Goal: Information Seeking & Learning: Learn about a topic

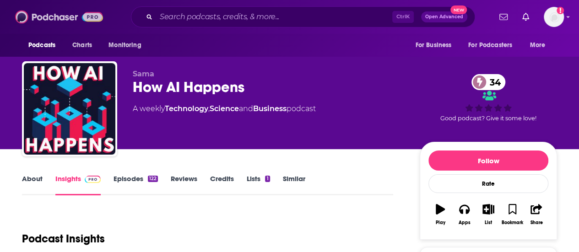
click at [62, 19] on img at bounding box center [59, 16] width 88 height 17
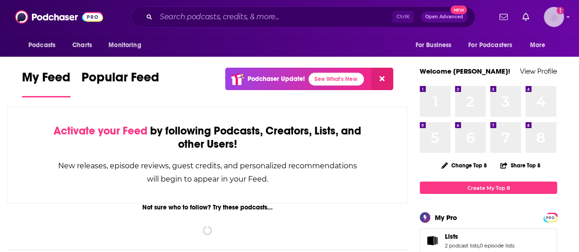
click at [559, 20] on img "Logged in as PatriceG" at bounding box center [553, 17] width 20 height 20
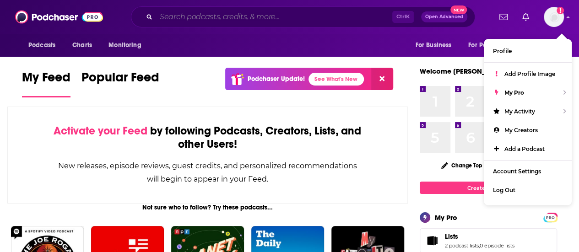
click at [377, 20] on input "Search podcasts, credits, & more..." at bounding box center [274, 17] width 236 height 15
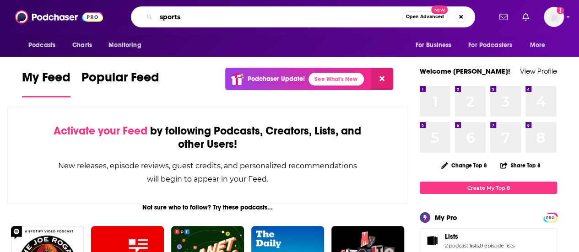
type input "sports"
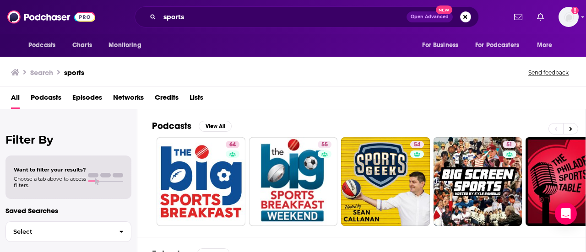
click at [54, 103] on span "Podcasts" at bounding box center [46, 99] width 31 height 19
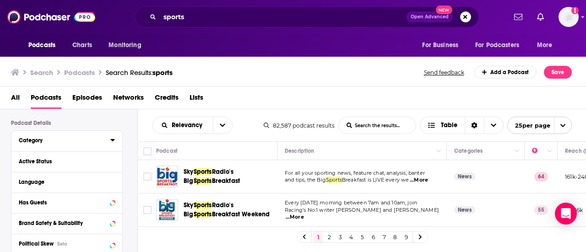
scroll to position [66, 0]
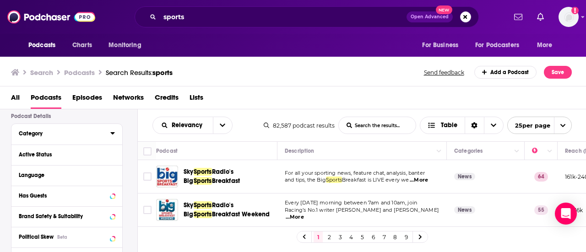
click at [98, 129] on button "Category" at bounding box center [64, 133] width 91 height 11
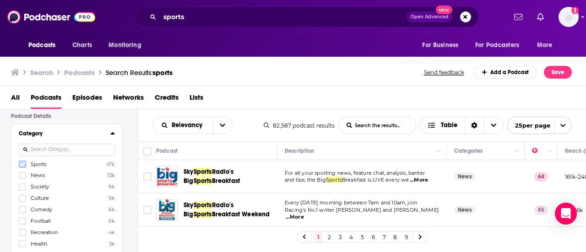
click at [23, 163] on icon at bounding box center [22, 163] width 5 height 5
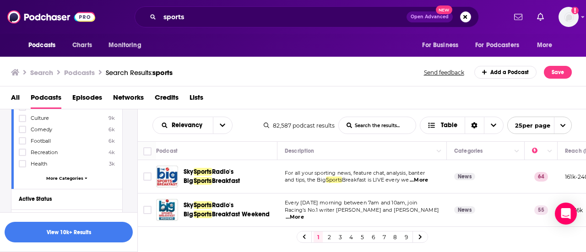
scroll to position [171, 0]
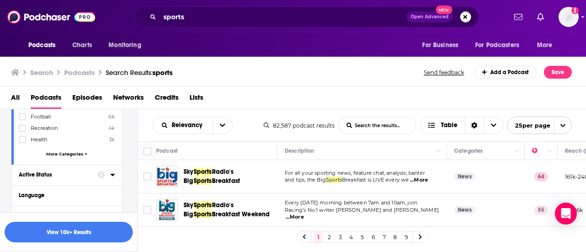
click at [108, 177] on div at bounding box center [105, 174] width 17 height 11
click at [54, 175] on div "Active Status" at bounding box center [55, 175] width 73 height 6
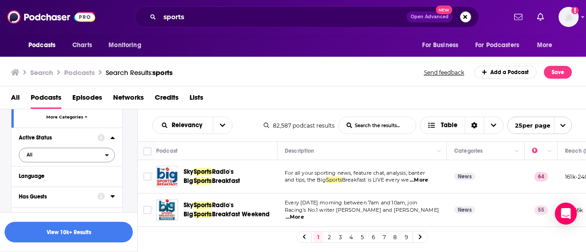
scroll to position [208, 0]
click at [45, 153] on span "All" at bounding box center [62, 154] width 86 height 12
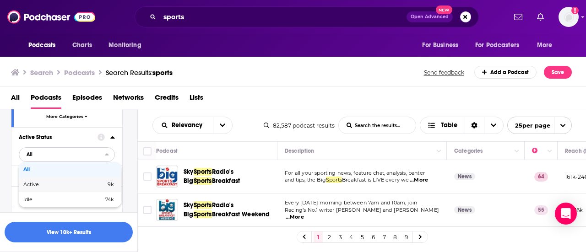
click at [32, 183] on span "Active" at bounding box center [47, 184] width 49 height 5
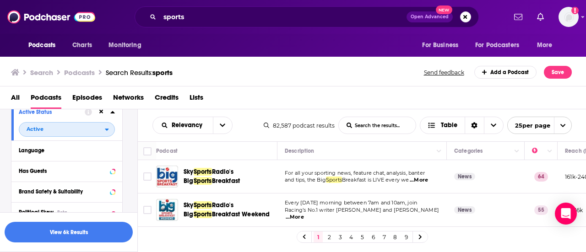
scroll to position [236, 0]
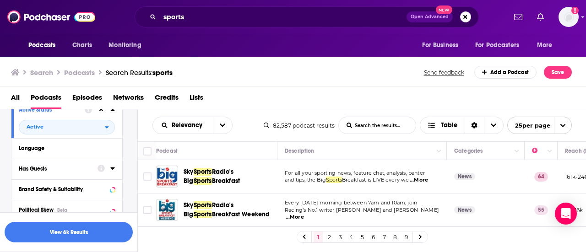
click at [113, 169] on icon at bounding box center [112, 168] width 5 height 7
click at [40, 188] on span "All" at bounding box center [62, 186] width 86 height 12
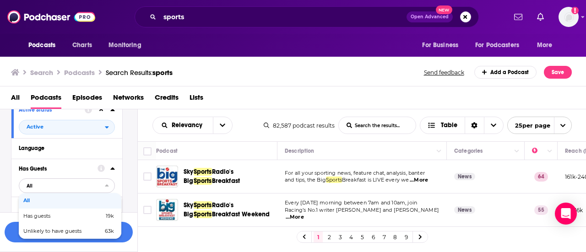
scroll to position [265, 0]
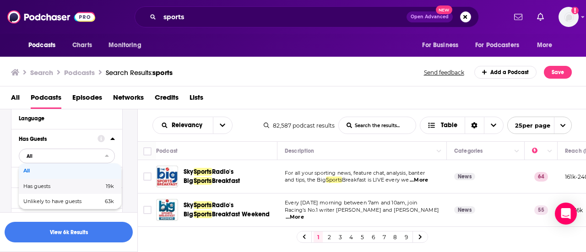
click at [41, 186] on span "Has guests" at bounding box center [50, 186] width 54 height 5
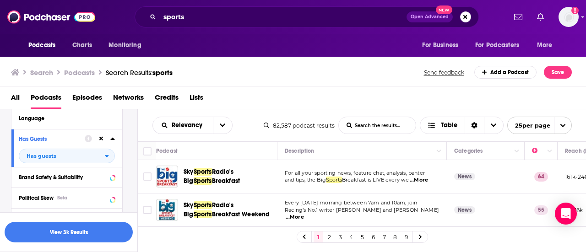
click at [104, 182] on div "Brand Safety & Suitability" at bounding box center [66, 177] width 111 height 21
click at [100, 176] on icon at bounding box center [100, 176] width 7 height 7
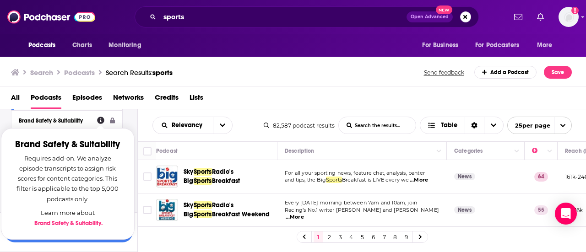
scroll to position [322, 0]
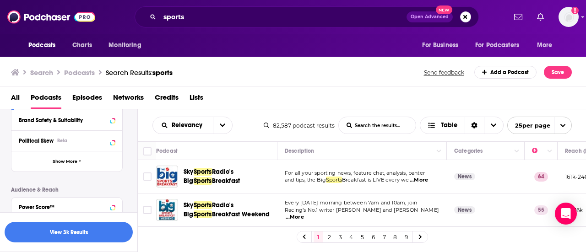
click at [133, 124] on div "Podcast Details Category Sports 47k News 13k Society 9k Culture 9k Comedy 6k Fo…" at bounding box center [74, 99] width 126 height 485
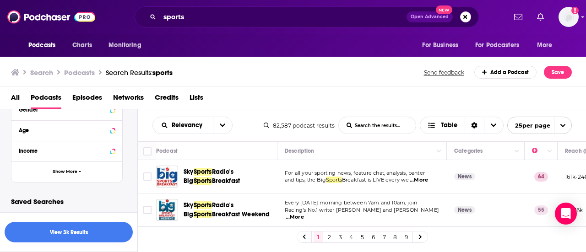
scroll to position [478, 0]
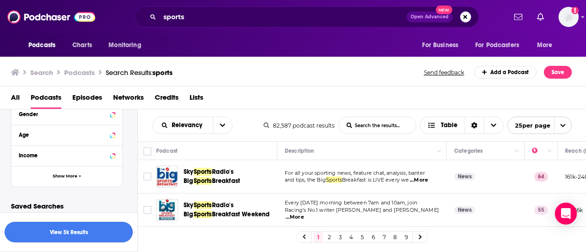
click at [81, 230] on button "View 3k Results" at bounding box center [69, 232] width 128 height 21
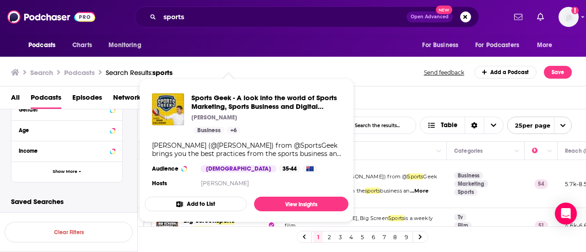
click at [232, 193] on span "Sports Geek - A look into the world of Sports Marketing, Sports Business and Di…" at bounding box center [247, 150] width 204 height 129
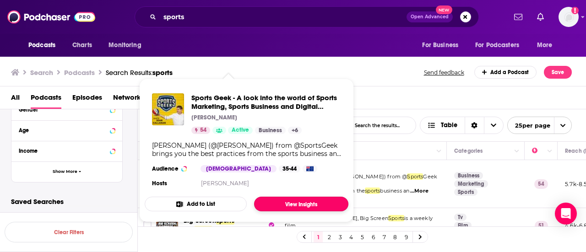
click at [284, 203] on link "View Insights" at bounding box center [301, 204] width 94 height 15
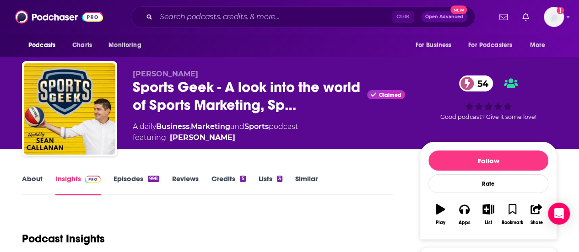
click at [142, 190] on link "Episodes 998" at bounding box center [136, 184] width 46 height 21
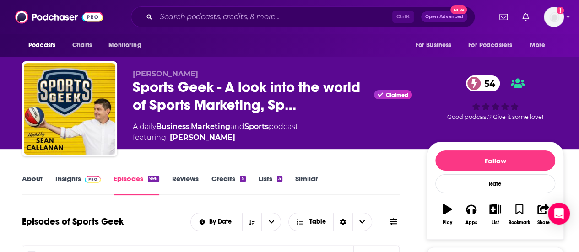
scroll to position [177, 0]
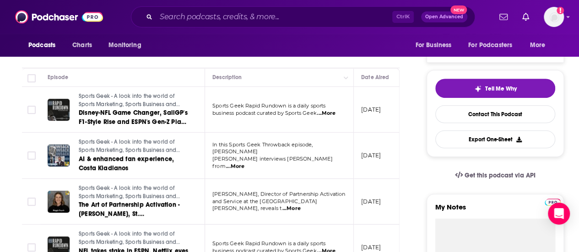
click at [335, 111] on span "...More" at bounding box center [326, 113] width 18 height 7
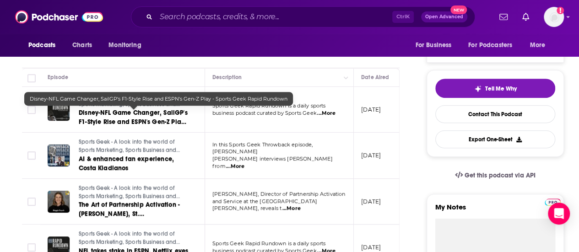
click at [141, 123] on span "Disney-NFL Game Changer, SailGP's F1-Style Rise and ESPN's Gen-Z Play - Sports …" at bounding box center [133, 122] width 109 height 26
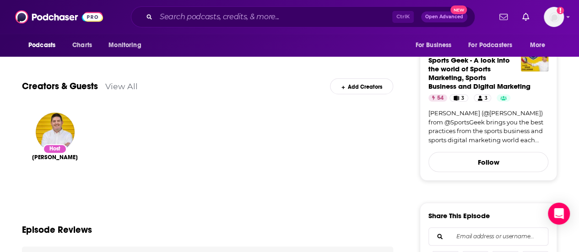
scroll to position [300, 0]
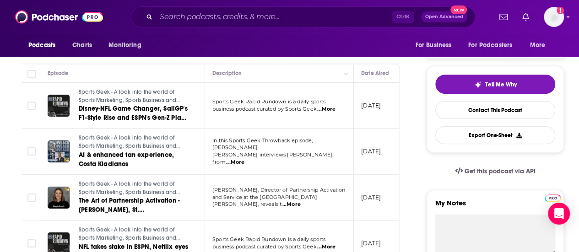
scroll to position [237, 0]
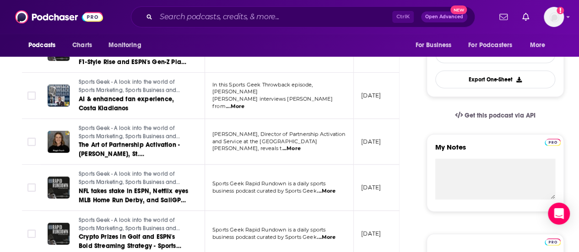
click at [301, 145] on span "...More" at bounding box center [291, 148] width 18 height 7
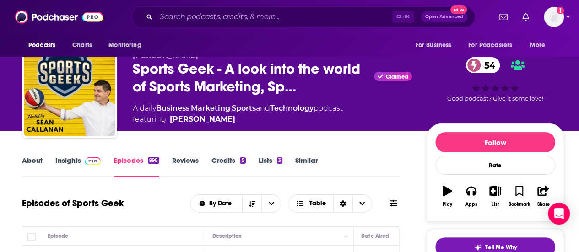
scroll to position [17, 0]
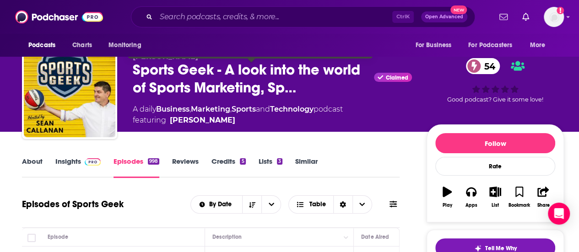
click at [204, 84] on span "Sports Geek - A look into the world of Sports Marketing, Sp…" at bounding box center [251, 79] width 237 height 36
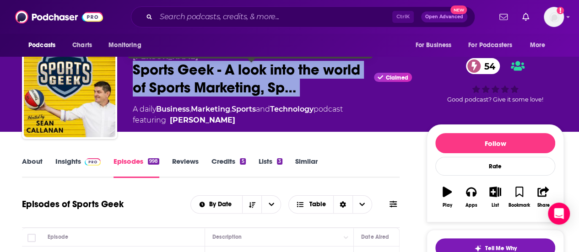
click at [204, 84] on span "Sports Geek - A look into the world of Sports Marketing, Sp…" at bounding box center [251, 79] width 237 height 36
copy div "Sports Geek - A look into the world of Sports Marketing, Sp…"
click at [81, 158] on span at bounding box center [91, 161] width 20 height 9
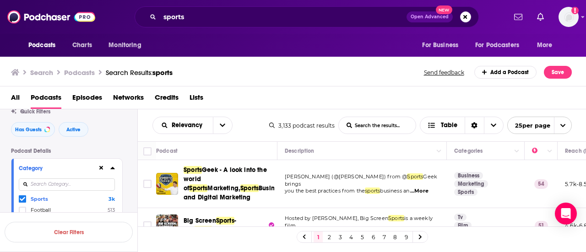
scroll to position [37, 0]
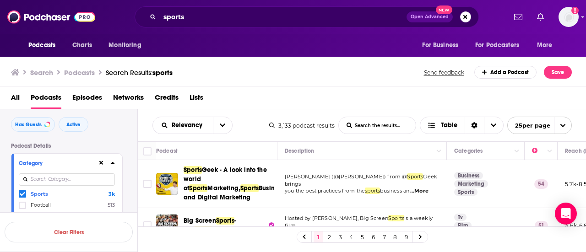
click at [88, 183] on input at bounding box center [67, 179] width 96 height 12
type input "market"
click at [24, 193] on icon at bounding box center [22, 194] width 5 height 4
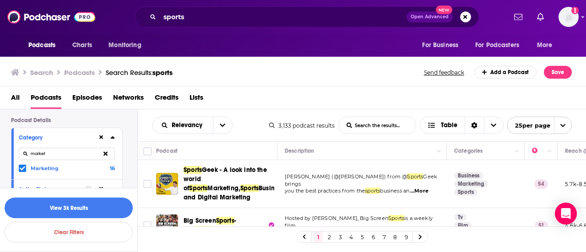
scroll to position [61, 0]
click at [79, 204] on button "View 3k Results" at bounding box center [69, 208] width 128 height 21
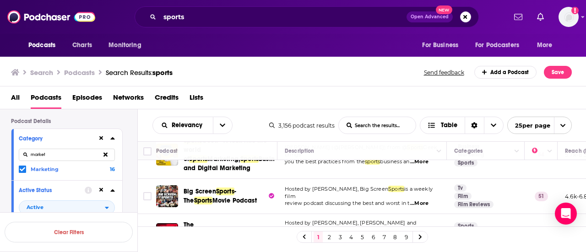
scroll to position [47, 0]
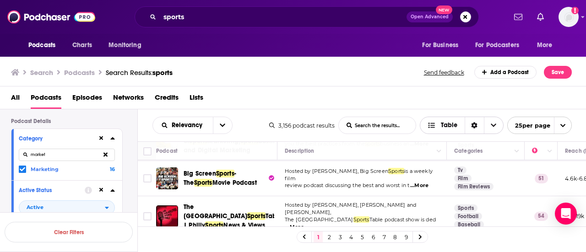
click at [439, 127] on span "Choose View" at bounding box center [433, 125] width 12 height 6
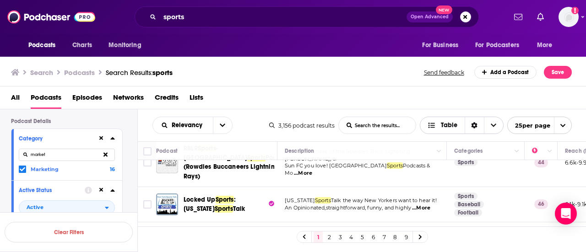
scroll to position [182, 0]
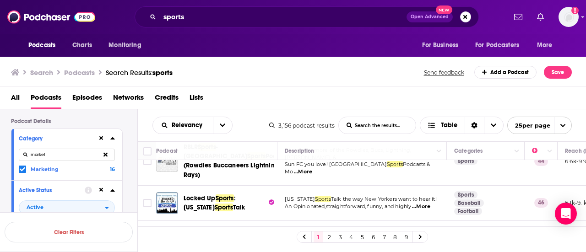
click at [81, 159] on input "market" at bounding box center [67, 155] width 96 height 12
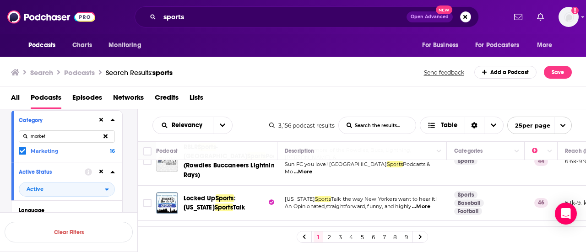
scroll to position [71, 0]
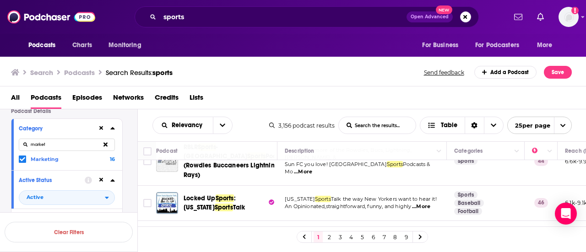
click at [108, 162] on span "16" at bounding box center [110, 159] width 10 height 6
click at [22, 161] on input "multiSelectOption-marketing-0" at bounding box center [22, 161] width 0 height 0
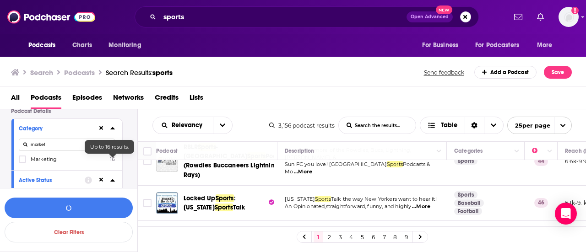
click at [114, 160] on span "16" at bounding box center [112, 159] width 5 height 6
click at [22, 162] on input "multiSelectOption-marketing-0" at bounding box center [22, 162] width 0 height 0
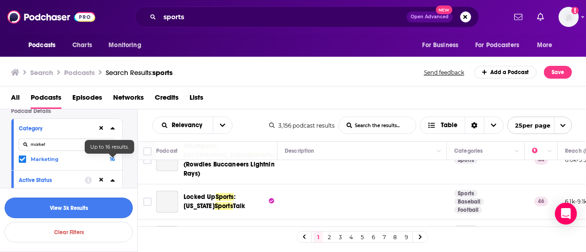
click at [120, 206] on button "View 3k Results" at bounding box center [69, 208] width 128 height 21
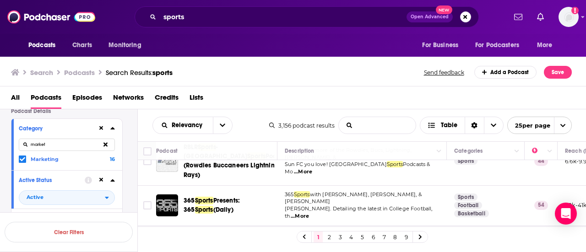
click at [371, 129] on input "List Search Input" at bounding box center [377, 125] width 77 height 16
click at [481, 152] on icon "Move" at bounding box center [484, 150] width 11 height 11
click at [515, 152] on icon "Column Actions" at bounding box center [516, 151] width 5 height 5
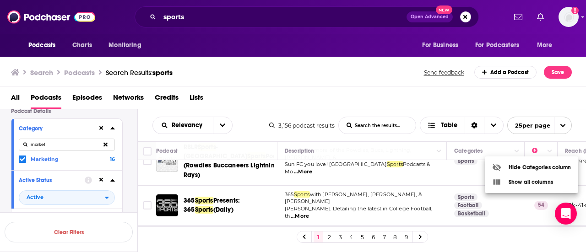
click at [112, 129] on div at bounding box center [293, 126] width 586 height 252
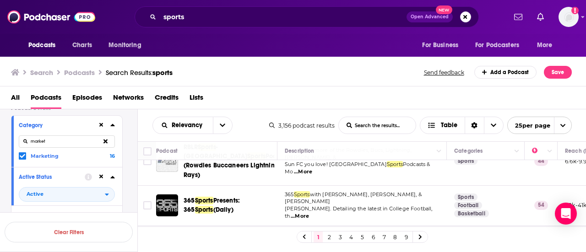
scroll to position [81, 0]
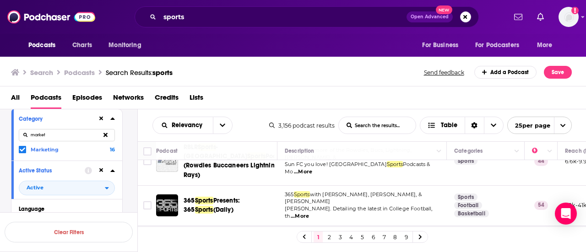
click at [80, 133] on input "market" at bounding box center [67, 135] width 96 height 12
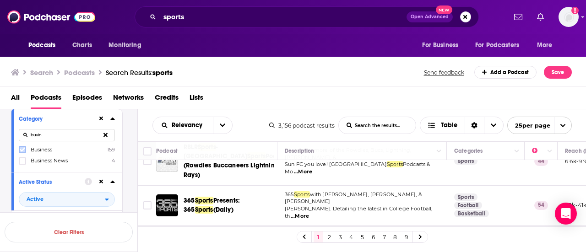
type input "busin"
click at [21, 151] on icon at bounding box center [22, 150] width 5 height 4
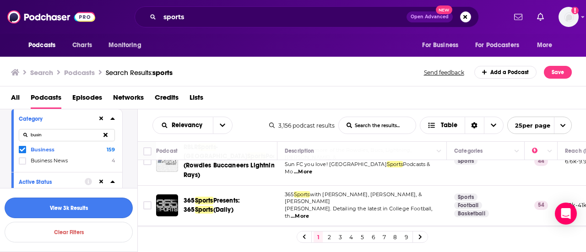
click at [114, 210] on button "View 3k Results" at bounding box center [69, 208] width 128 height 21
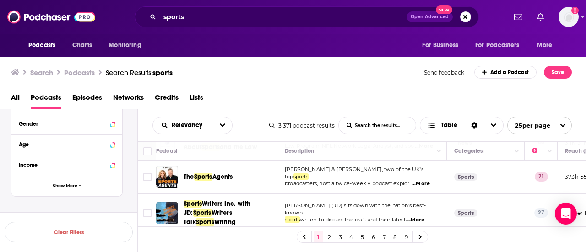
scroll to position [385, 0]
click at [83, 188] on button "Show More" at bounding box center [66, 187] width 111 height 21
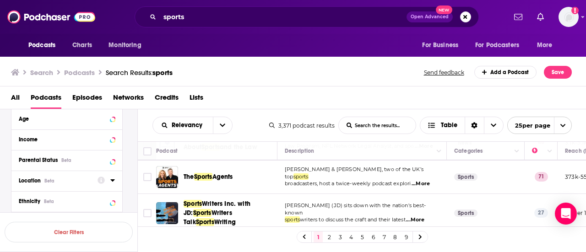
click at [108, 181] on div at bounding box center [105, 180] width 17 height 11
click at [76, 180] on div "Location Beta" at bounding box center [55, 180] width 73 height 6
click at [94, 195] on input at bounding box center [67, 197] width 96 height 12
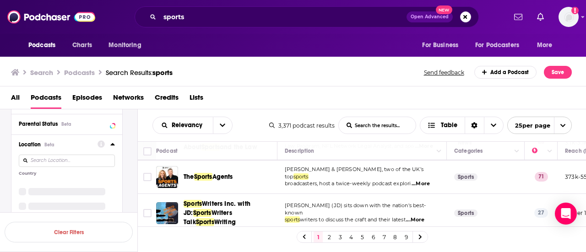
scroll to position [457, 0]
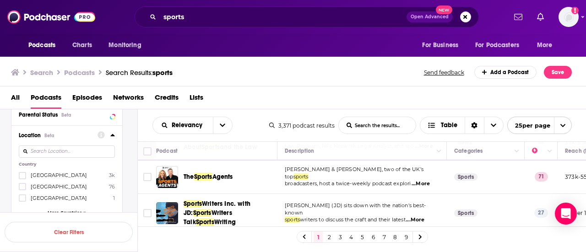
click at [63, 175] on span "[GEOGRAPHIC_DATA]" at bounding box center [59, 175] width 56 height 6
click at [22, 178] on input "multiSelectOption-unitedstates-0" at bounding box center [22, 178] width 0 height 0
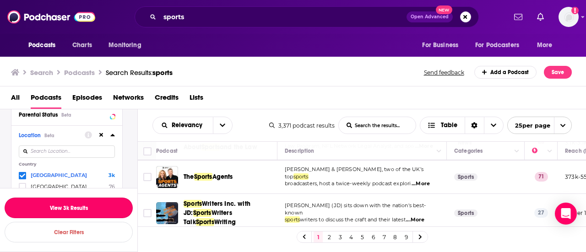
click at [71, 211] on button "View 3k Results" at bounding box center [69, 208] width 128 height 21
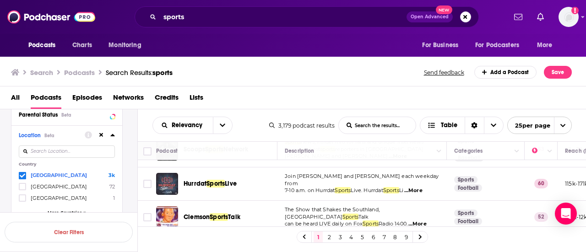
scroll to position [591, 0]
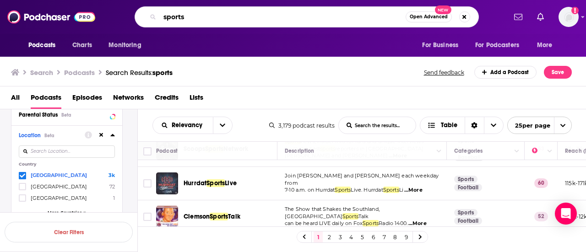
click at [287, 18] on input "sports" at bounding box center [283, 17] width 246 height 15
type input "sports marketing"
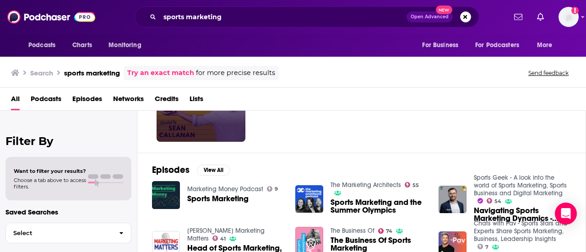
scroll to position [85, 0]
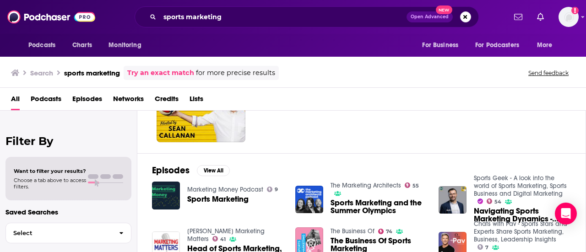
click at [82, 176] on div "Want to filter your results? Choose a tab above to access filters." at bounding box center [50, 179] width 72 height 22
click at [56, 102] on span "Podcasts" at bounding box center [46, 100] width 31 height 19
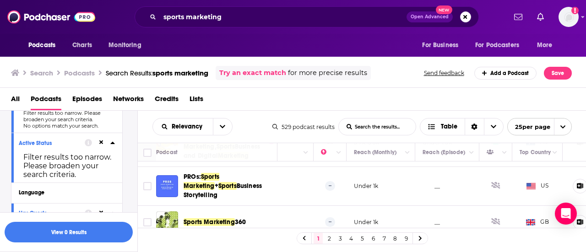
scroll to position [43, 247]
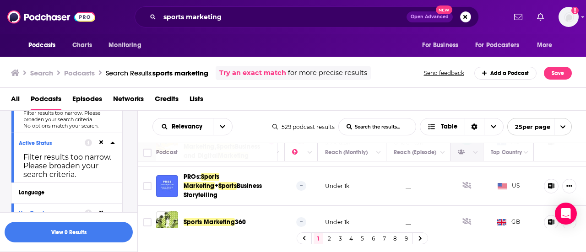
click at [468, 160] on th at bounding box center [466, 152] width 33 height 18
click at [473, 152] on icon "Column Actions" at bounding box center [475, 152] width 5 height 3
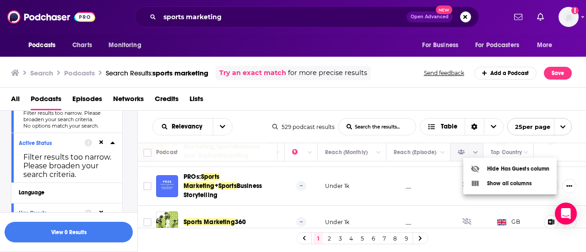
click at [468, 152] on div at bounding box center [293, 126] width 586 height 252
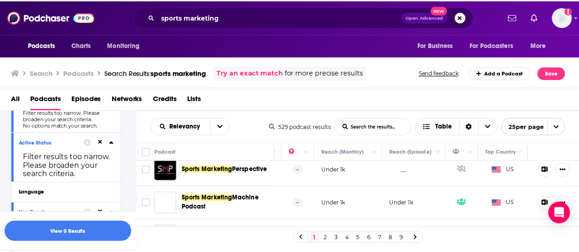
scroll to position [172, 247]
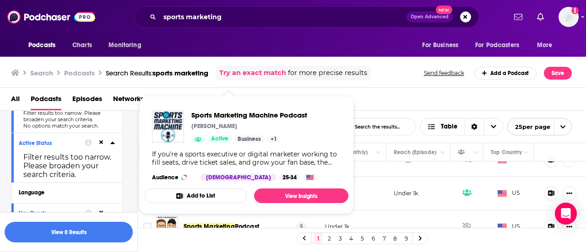
click at [206, 188] on button "Add to List" at bounding box center [196, 195] width 102 height 15
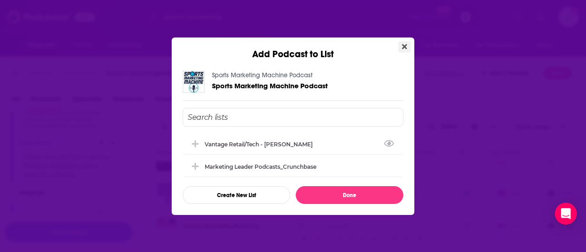
click at [410, 45] on button "Close" at bounding box center [404, 46] width 12 height 11
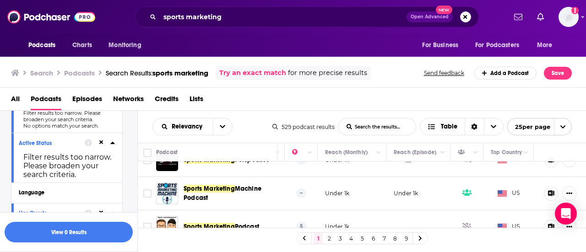
click at [223, 185] on span "Sports Marketing" at bounding box center [208, 189] width 51 height 8
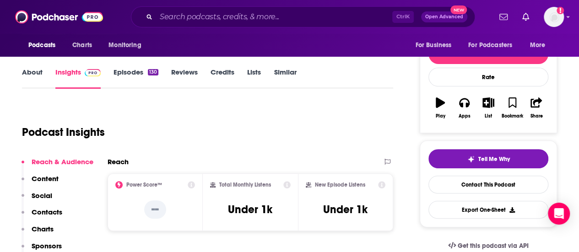
scroll to position [107, 0]
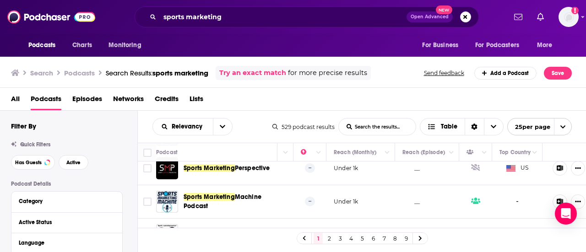
scroll to position [173, 231]
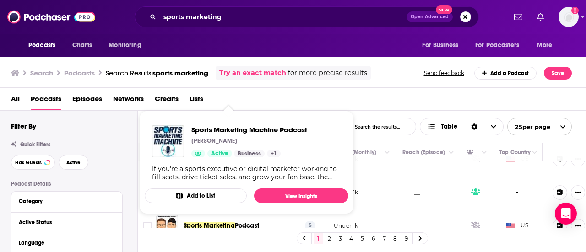
drag, startPoint x: 212, startPoint y: 187, endPoint x: 411, endPoint y: 105, distance: 215.3
click at [411, 105] on div "All Podcasts Episodes Networks Credits Lists" at bounding box center [295, 100] width 568 height 19
drag, startPoint x: 208, startPoint y: 181, endPoint x: 404, endPoint y: 90, distance: 216.3
click at [404, 90] on div "All Podcasts Episodes Networks Credits Lists" at bounding box center [293, 99] width 586 height 23
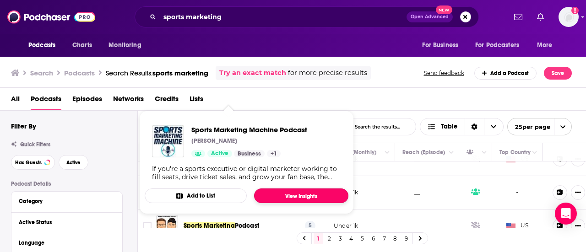
drag, startPoint x: 232, startPoint y: 186, endPoint x: 279, endPoint y: 200, distance: 49.2
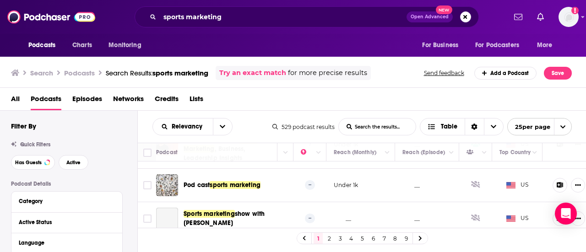
scroll to position [804, 231]
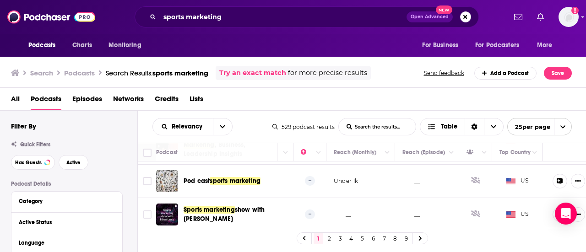
click at [328, 233] on link "2" at bounding box center [328, 238] width 9 height 11
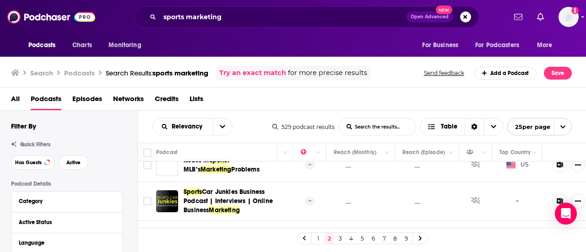
scroll to position [839, 231]
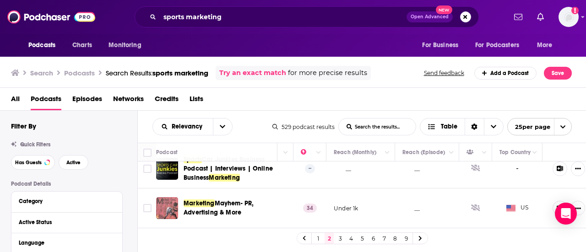
click at [337, 231] on div "1 2 3 4 5 6 7 8 9" at bounding box center [362, 238] width 448 height 21
click at [339, 237] on link "3" at bounding box center [339, 238] width 9 height 11
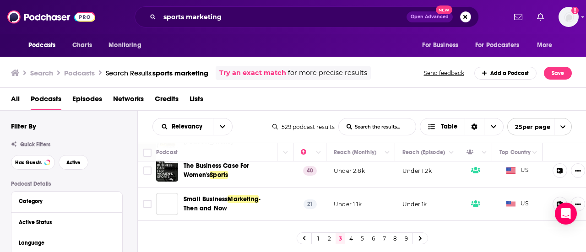
scroll to position [46, 231]
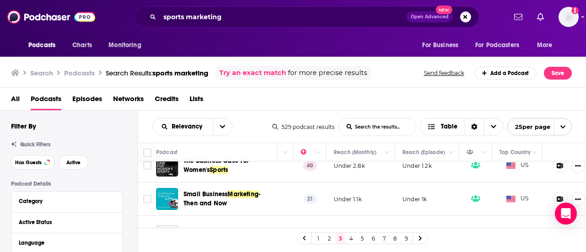
click at [349, 236] on link "4" at bounding box center [350, 238] width 9 height 11
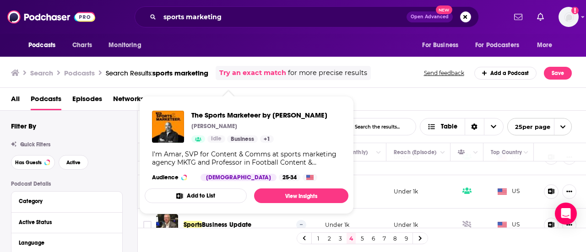
scroll to position [793, 247]
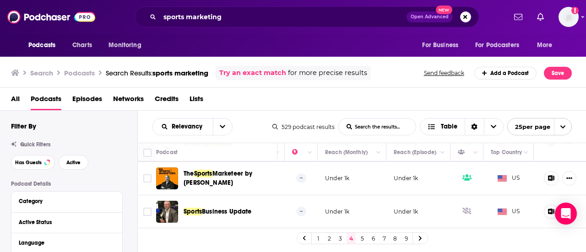
click at [359, 236] on link "5" at bounding box center [361, 238] width 9 height 11
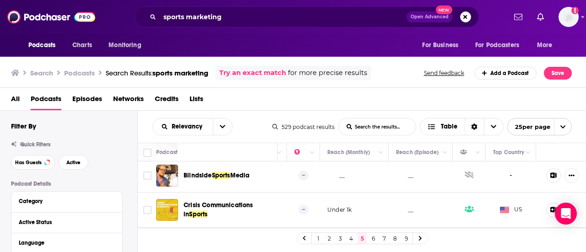
scroll to position [800, 237]
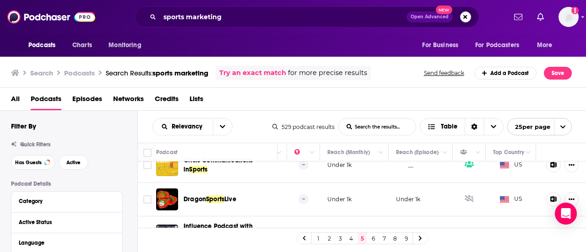
click at [371, 240] on link "6" at bounding box center [372, 238] width 9 height 11
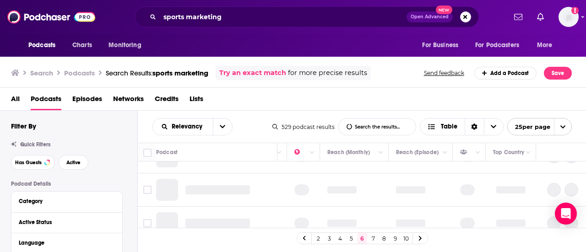
scroll to position [0, 237]
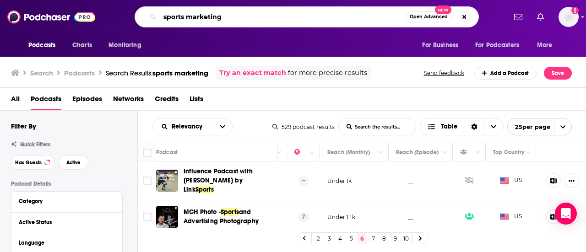
click at [263, 18] on input "sports marketing" at bounding box center [283, 17] width 246 height 15
type input "sports business"
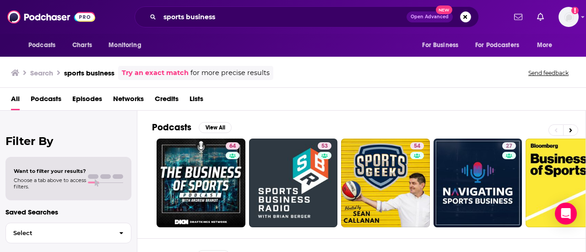
click at [38, 100] on span "Podcasts" at bounding box center [46, 100] width 31 height 19
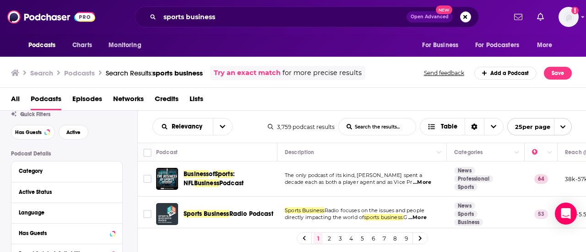
scroll to position [61, 0]
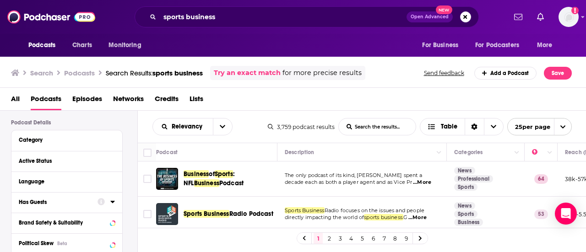
click at [102, 201] on icon at bounding box center [100, 202] width 7 height 7
click at [71, 203] on div "Has Guests" at bounding box center [55, 202] width 73 height 6
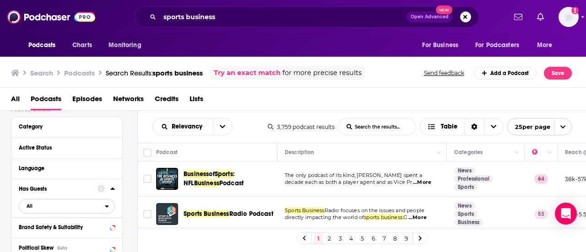
click at [71, 203] on span "All" at bounding box center [62, 206] width 86 height 12
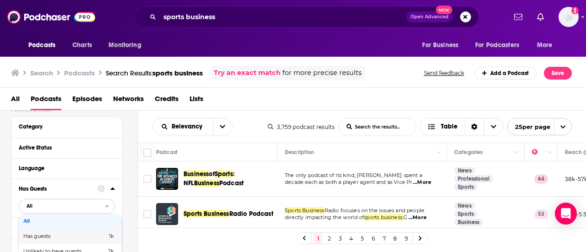
click at [52, 231] on div "Has guests 1k" at bounding box center [70, 236] width 102 height 15
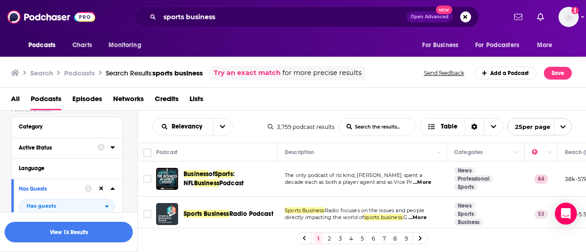
click at [67, 151] on div "Active Status" at bounding box center [55, 148] width 73 height 6
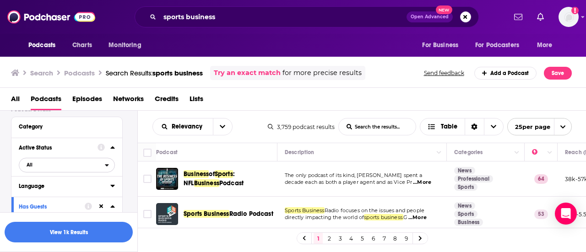
drag, startPoint x: 58, startPoint y: 161, endPoint x: 63, endPoint y: 188, distance: 27.5
click at [63, 188] on div "Category Active Status All Language Has Guests Has guests Brand Safety & Suitab…" at bounding box center [67, 207] width 112 height 181
click at [64, 169] on span "All" at bounding box center [62, 165] width 86 height 12
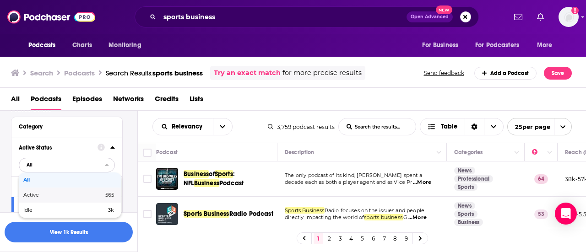
click at [53, 190] on div "Active 565" at bounding box center [70, 195] width 102 height 15
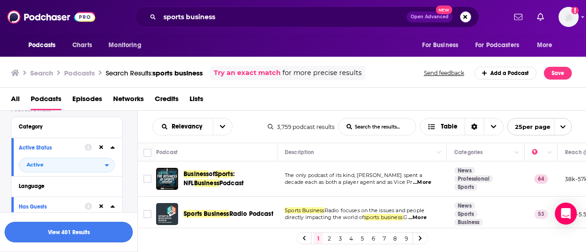
click at [117, 229] on button "View 401 Results" at bounding box center [69, 232] width 128 height 21
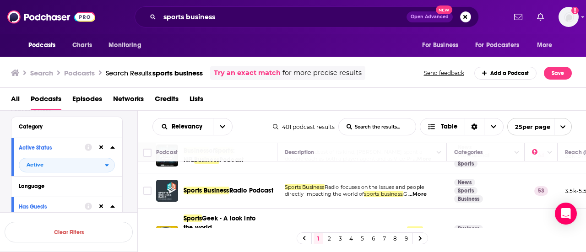
scroll to position [24, 0]
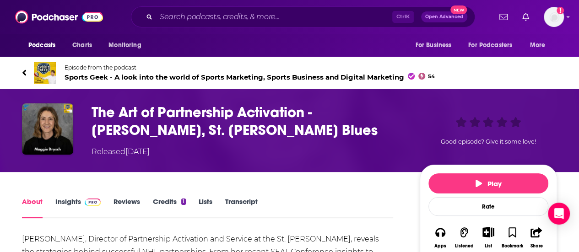
scroll to position [5, 0]
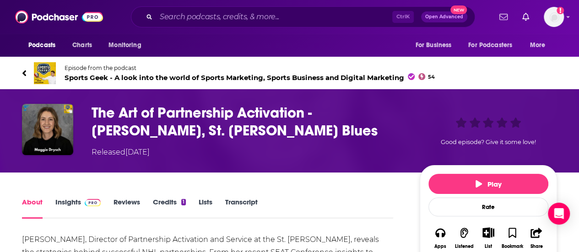
click at [78, 199] on link "Insights" at bounding box center [77, 208] width 45 height 21
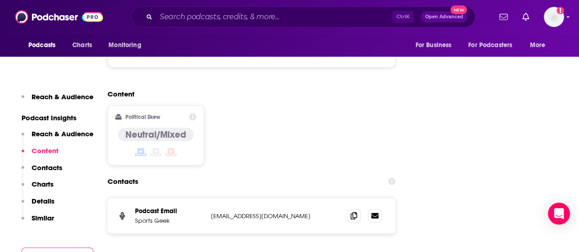
scroll to position [904, 0]
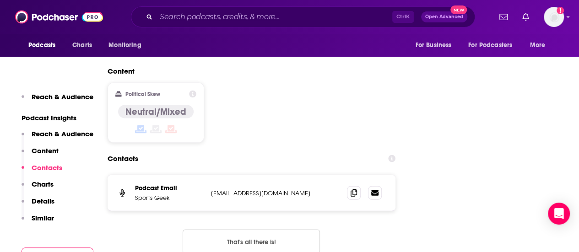
click at [350, 175] on div "Podcast Email Sports Geek podcast@sportsgeek.com.au podcast@sportsgeek.com.au" at bounding box center [251, 193] width 288 height 36
click at [351, 186] on span at bounding box center [354, 193] width 14 height 14
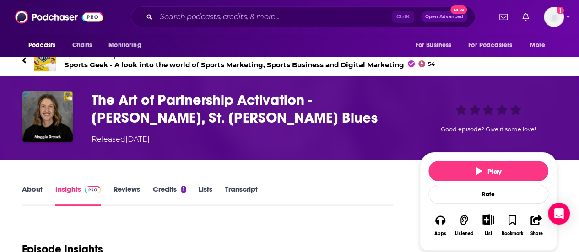
scroll to position [0, 0]
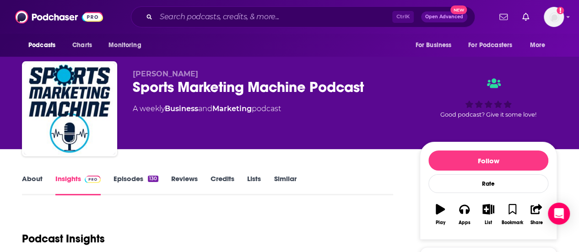
click at [120, 177] on link "Episodes 130" at bounding box center [135, 184] width 45 height 21
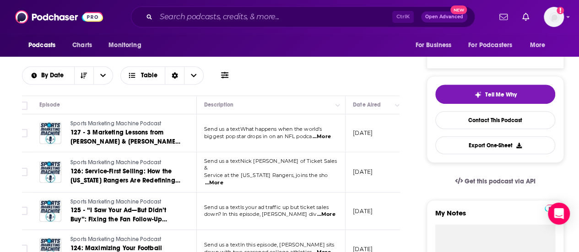
scroll to position [172, 0]
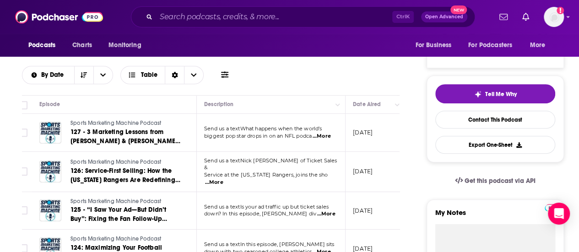
click at [329, 134] on span "...More" at bounding box center [321, 136] width 18 height 7
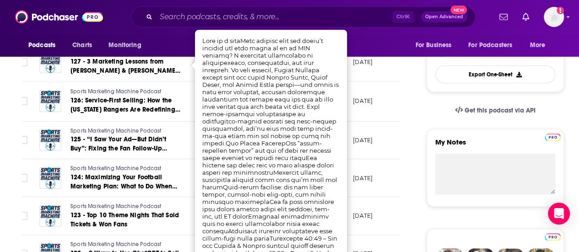
scroll to position [250, 0]
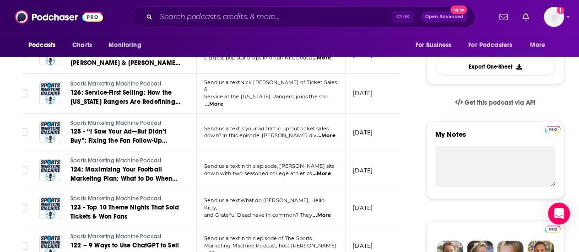
click at [165, 144] on td "Sports Marketing Machine Podcast 125 - “I Saw Your Ad—But Didn’t Buy”: Fixing t…" at bounding box center [114, 133] width 165 height 38
click at [321, 170] on span "...More" at bounding box center [321, 173] width 18 height 7
click at [183, 173] on td "Sports Marketing Machine Podcast 124: Maximizing Your Football Marketing Plan: …" at bounding box center [114, 170] width 165 height 38
click at [325, 132] on span "...More" at bounding box center [326, 135] width 18 height 7
click at [223, 101] on span "...More" at bounding box center [214, 104] width 18 height 7
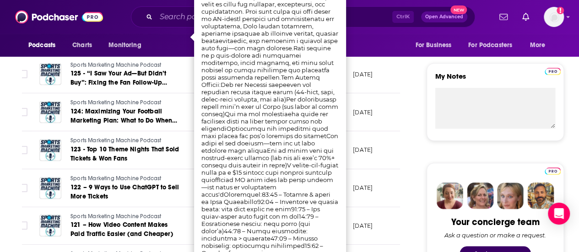
scroll to position [330, 0]
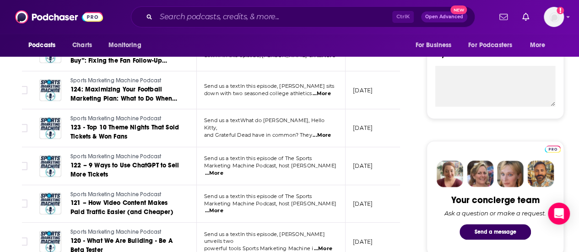
click at [375, 113] on td "July 15, 2025" at bounding box center [374, 128] width 59 height 38
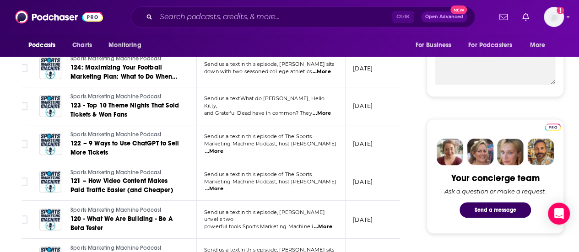
scroll to position [352, 0]
click at [223, 185] on span "...More" at bounding box center [214, 188] width 18 height 7
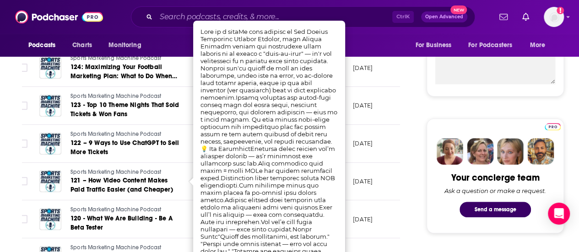
click at [349, 182] on td "[DATE]" at bounding box center [374, 182] width 59 height 38
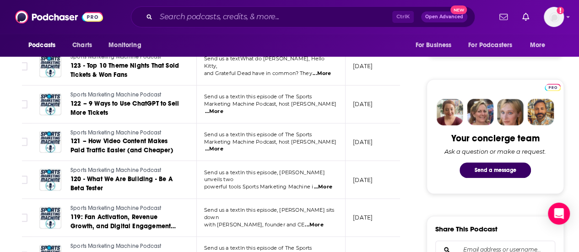
scroll to position [392, 0]
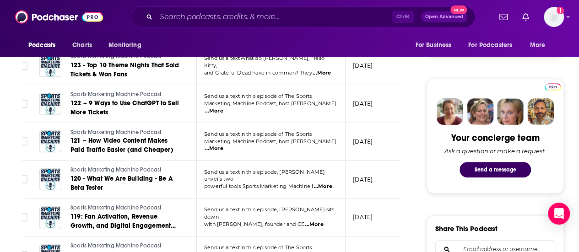
click at [326, 211] on span "Send us a textIn this episode, Jeremy sits down" at bounding box center [269, 213] width 130 height 14
click at [323, 221] on span "...More" at bounding box center [314, 224] width 18 height 7
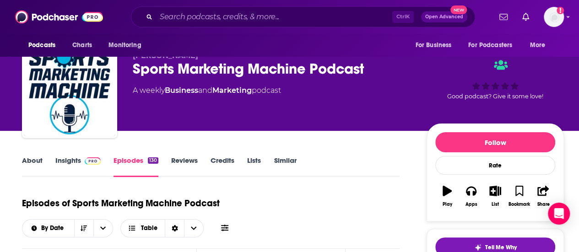
scroll to position [6, 0]
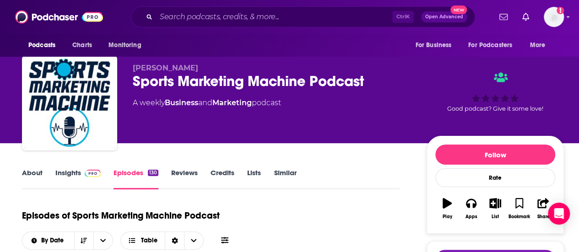
click at [208, 74] on div "Sports Marketing Machine Podcast" at bounding box center [272, 81] width 279 height 18
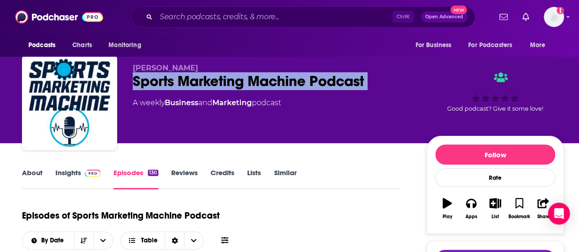
click at [208, 74] on div "Sports Marketing Machine Podcast" at bounding box center [272, 81] width 279 height 18
copy div "Sports Marketing Machine Podcast"
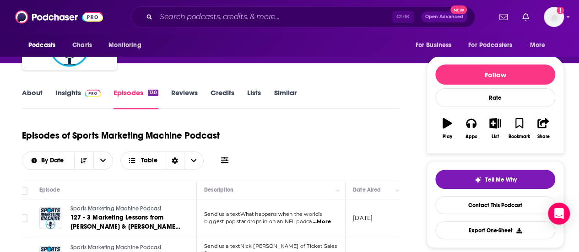
scroll to position [84, 0]
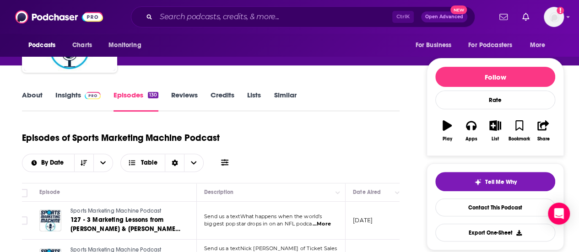
click at [85, 102] on link "Insights" at bounding box center [77, 101] width 45 height 21
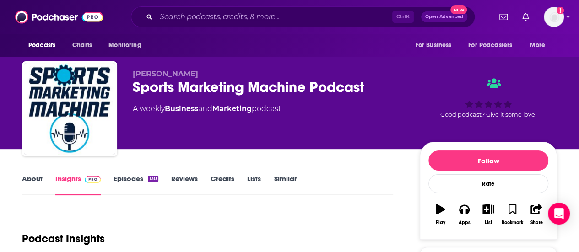
click at [200, 81] on div "Sports Marketing Machine Podcast" at bounding box center [269, 87] width 272 height 18
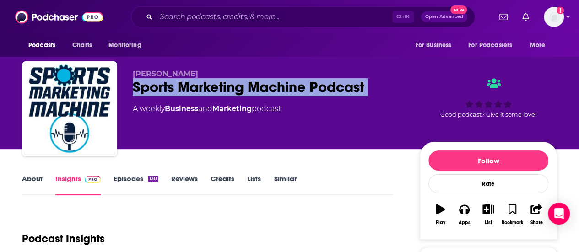
click at [200, 81] on div "Sports Marketing Machine Podcast" at bounding box center [269, 87] width 272 height 18
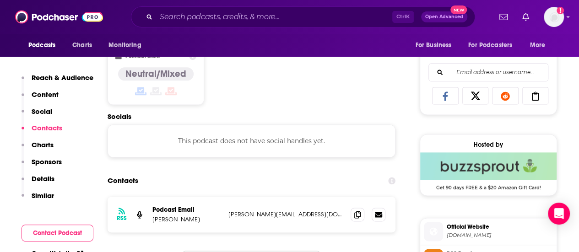
scroll to position [603, 0]
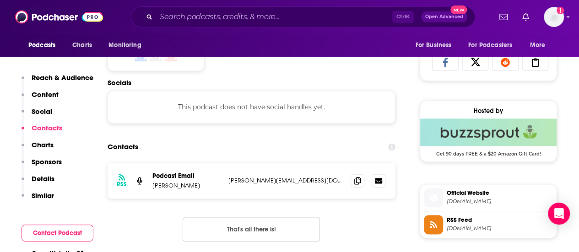
click at [357, 188] on div "RSS Podcast Email Jeremy Neisser jeremy@sportsmarketingmachine.com jeremy@sport…" at bounding box center [251, 181] width 288 height 36
click at [357, 184] on span at bounding box center [357, 180] width 14 height 14
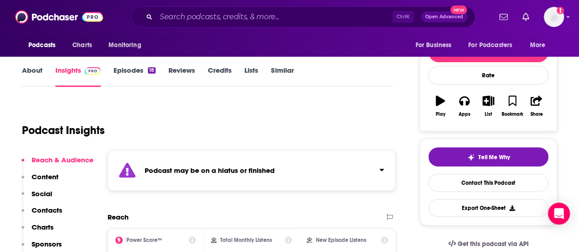
scroll to position [162, 0]
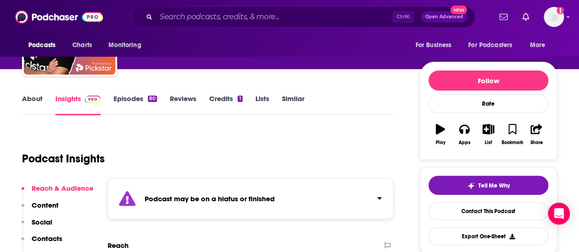
scroll to position [80, 0]
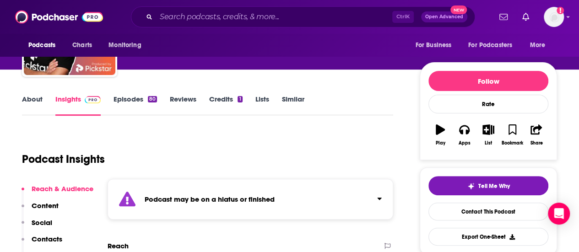
click at [125, 103] on link "Episodes 80" at bounding box center [134, 105] width 43 height 21
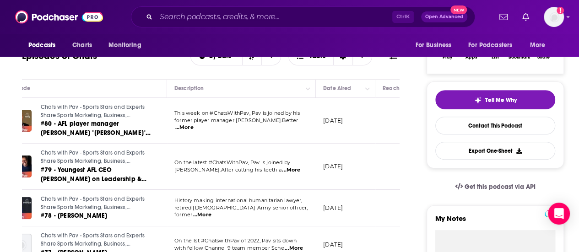
scroll to position [0, 41]
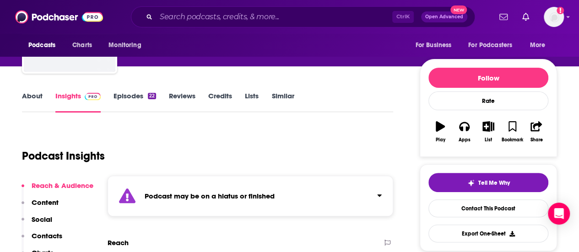
scroll to position [77, 0]
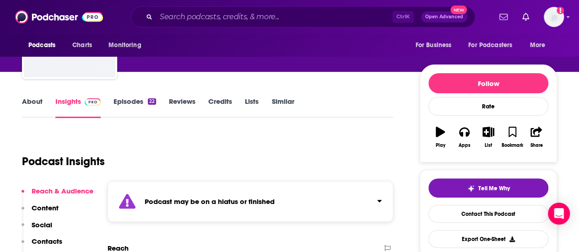
click at [148, 102] on div "22" at bounding box center [152, 101] width 8 height 6
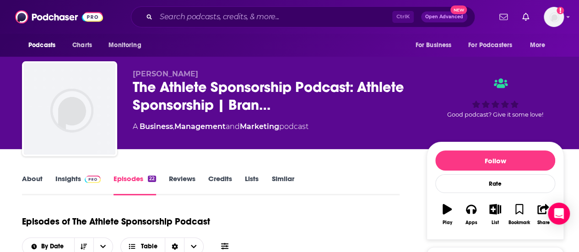
scroll to position [166, 0]
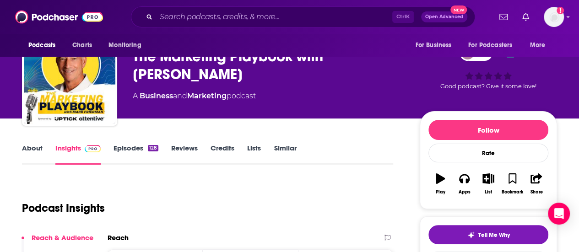
scroll to position [30, 0]
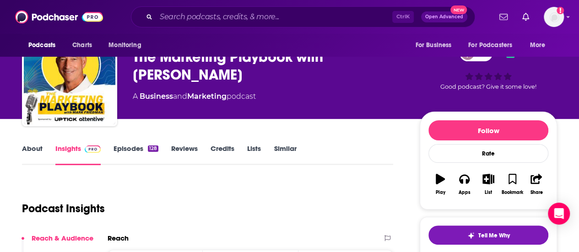
click at [136, 148] on link "Episodes 128" at bounding box center [135, 154] width 45 height 21
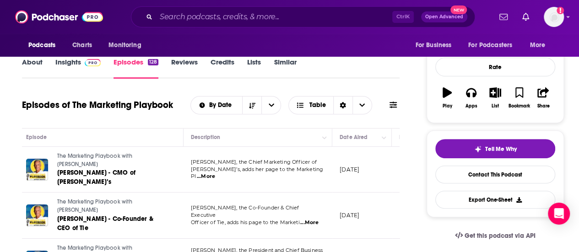
scroll to position [0, 22]
click at [215, 173] on span "...More" at bounding box center [205, 176] width 18 height 7
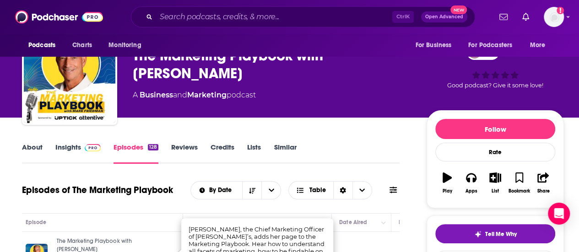
scroll to position [11, 0]
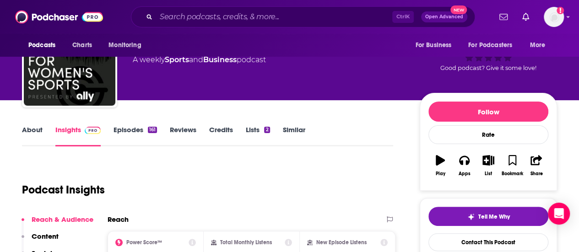
scroll to position [48, 0]
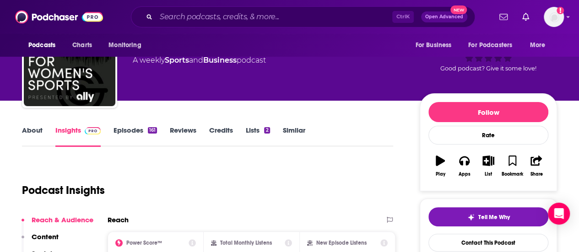
click at [145, 133] on link "Episodes 161" at bounding box center [134, 136] width 43 height 21
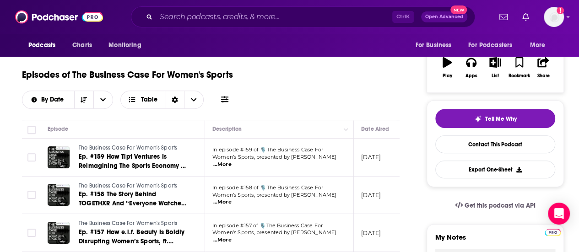
scroll to position [149, 0]
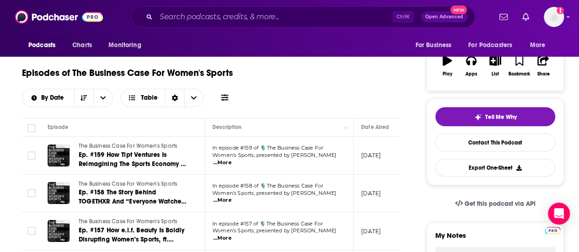
click at [231, 159] on span "...More" at bounding box center [222, 162] width 18 height 7
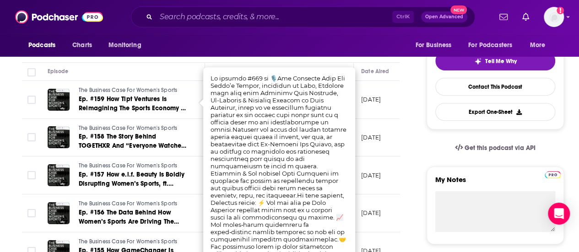
scroll to position [219, 0]
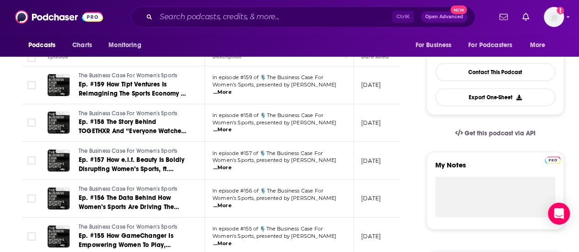
click at [374, 157] on p "July 22, 2025" at bounding box center [371, 161] width 20 height 8
click at [231, 164] on span "...More" at bounding box center [222, 167] width 18 height 7
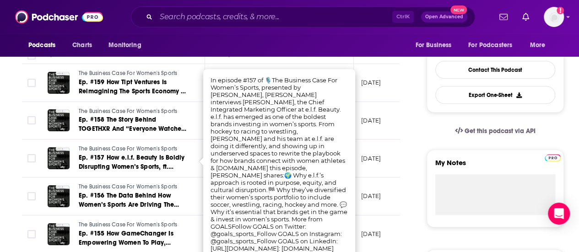
scroll to position [223, 0]
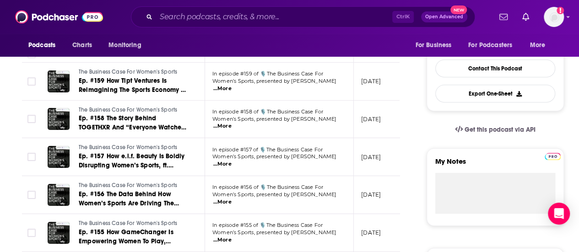
click at [355, 153] on td "July 22, 2025" at bounding box center [383, 157] width 59 height 38
click at [231, 124] on span "...More" at bounding box center [222, 126] width 18 height 7
click at [379, 168] on td "July 22, 2025" at bounding box center [383, 157] width 59 height 38
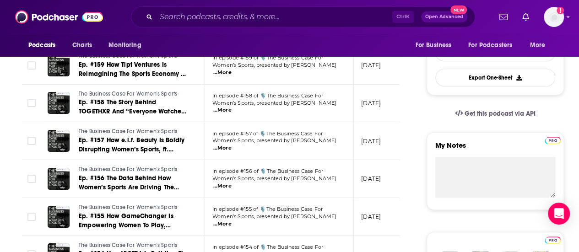
click at [342, 174] on p "In episode #156 of 🎙️The Business Case For" at bounding box center [278, 171] width 133 height 7
click at [231, 183] on span "...More" at bounding box center [222, 186] width 18 height 7
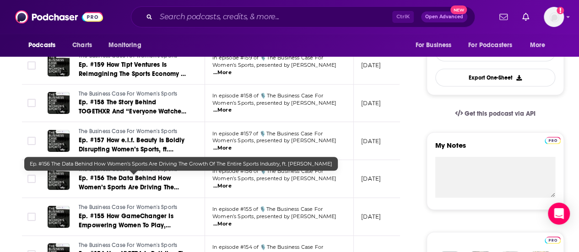
click at [145, 188] on span "Ep. #156 The Data Behind How Women’s Sports Are Driving The Growth Of The Entir…" at bounding box center [129, 191] width 100 height 35
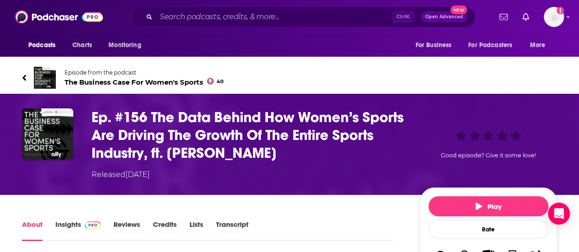
click at [142, 82] on span "The Business Case For Women's Sports 40" at bounding box center [143, 82] width 159 height 9
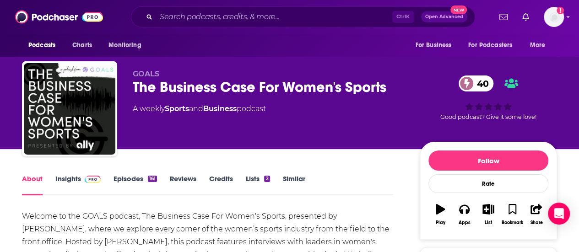
click at [156, 86] on div "The Business Case For Women's Sports 40" at bounding box center [269, 87] width 272 height 18
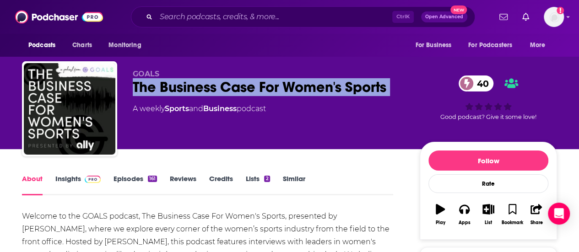
click at [156, 86] on div "The Business Case For Women's Sports 40" at bounding box center [269, 87] width 272 height 18
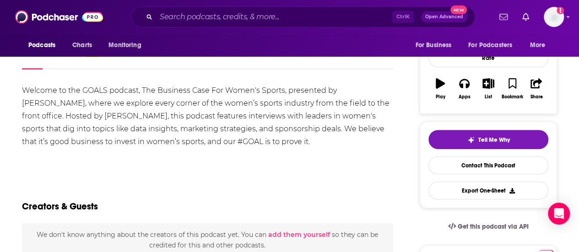
scroll to position [94, 0]
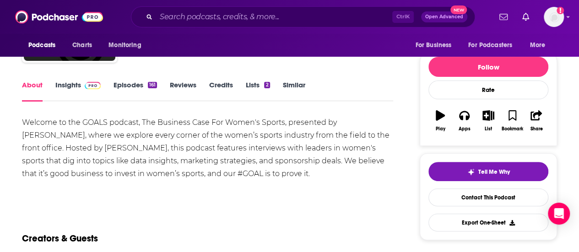
click at [71, 79] on div "About Insights Episodes 161 Reviews Credits Lists 2 Similar" at bounding box center [207, 90] width 371 height 22
click at [77, 83] on link "Insights" at bounding box center [77, 91] width 45 height 21
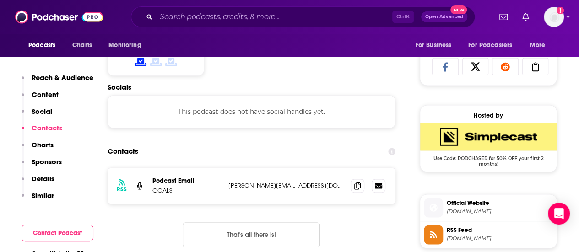
scroll to position [618, 0]
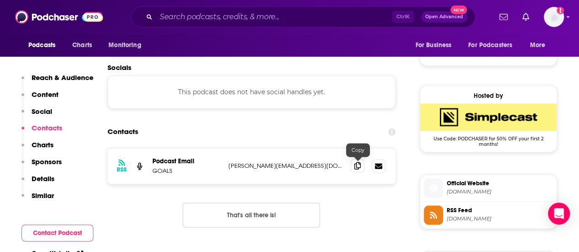
click at [364, 164] on span at bounding box center [357, 166] width 14 height 14
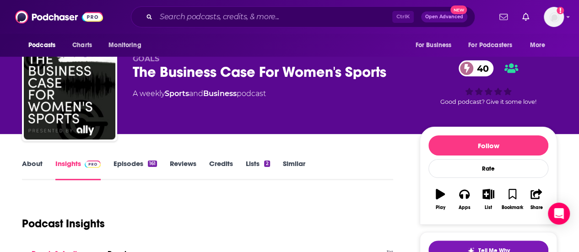
scroll to position [0, 0]
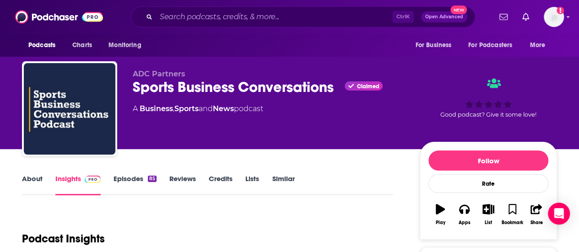
click at [123, 176] on link "Episodes 85" at bounding box center [134, 184] width 43 height 21
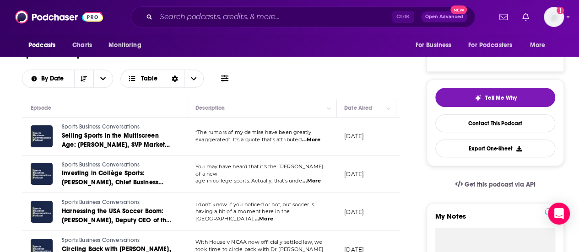
scroll to position [172, 0]
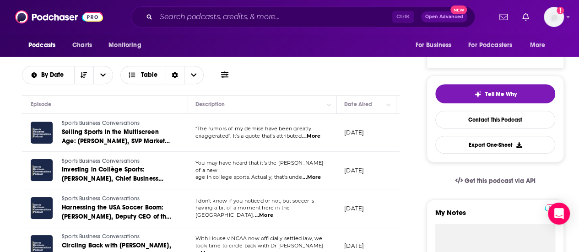
click at [316, 139] on span "...More" at bounding box center [311, 136] width 18 height 7
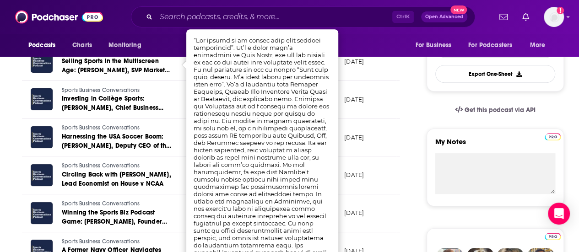
scroll to position [243, 0]
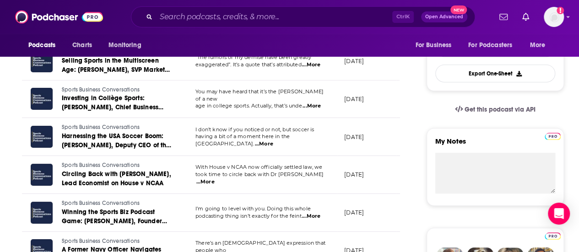
click at [359, 105] on td "[DATE]" at bounding box center [366, 100] width 59 height 38
click at [300, 107] on td "You may have heard that it’s the [PERSON_NAME] of a new age in college sports. …" at bounding box center [262, 100] width 149 height 38
click at [307, 104] on span "...More" at bounding box center [311, 105] width 18 height 7
click at [357, 115] on td "July 22, 2025" at bounding box center [366, 100] width 59 height 38
click at [273, 143] on span "...More" at bounding box center [264, 143] width 18 height 7
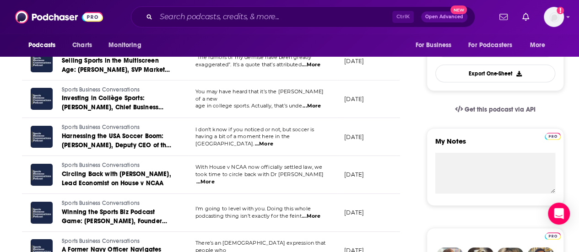
click at [350, 133] on p "July 8, 2025" at bounding box center [354, 137] width 20 height 8
click at [215, 178] on span "...More" at bounding box center [205, 181] width 18 height 7
click at [349, 167] on td "July 1, 2025" at bounding box center [366, 175] width 59 height 38
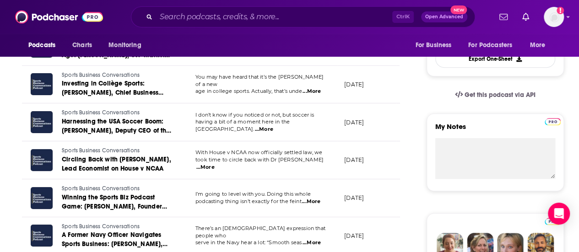
scroll to position [263, 0]
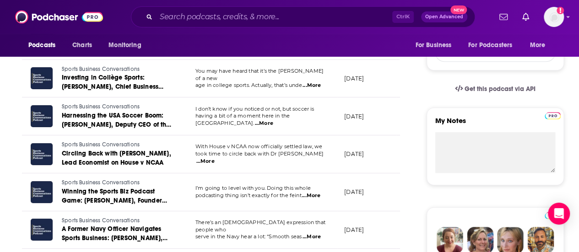
click at [312, 192] on span "...More" at bounding box center [311, 195] width 18 height 7
click at [242, 154] on span "took time to circle back with Dr Dan Rasc" at bounding box center [259, 153] width 128 height 6
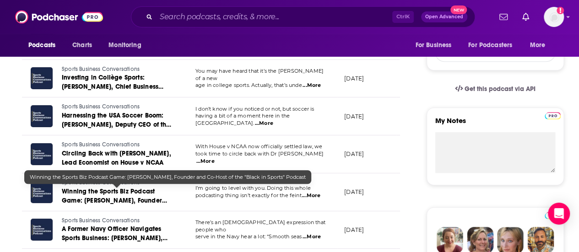
click at [143, 196] on span "Winning the Sports Biz Podcast Game: EJ Cutliff, Founder and Co-Host of the "Bl…" at bounding box center [115, 205] width 106 height 35
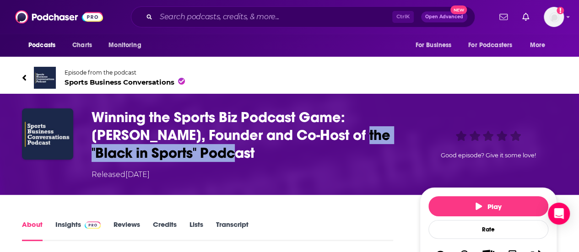
drag, startPoint x: 323, startPoint y: 133, endPoint x: 323, endPoint y: 146, distance: 13.3
click at [323, 146] on h1 "Winning the Sports Biz Podcast Game: EJ Cutliff, Founder and Co-Host of the "Bl…" at bounding box center [247, 135] width 313 height 54
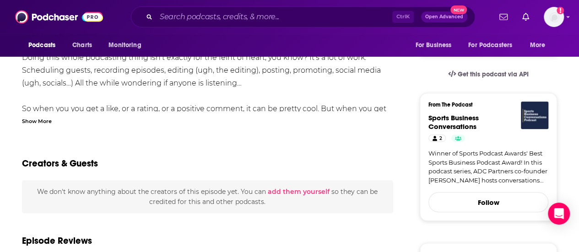
scroll to position [231, 0]
click at [35, 117] on div "Show More" at bounding box center [37, 120] width 30 height 9
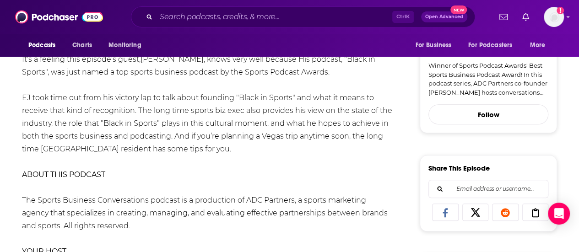
scroll to position [318, 0]
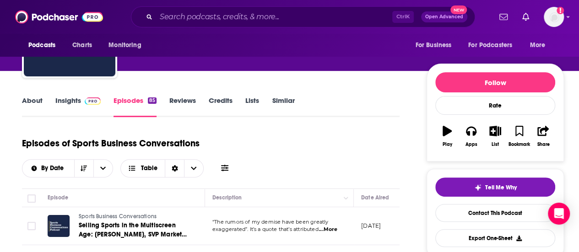
scroll to position [9, 0]
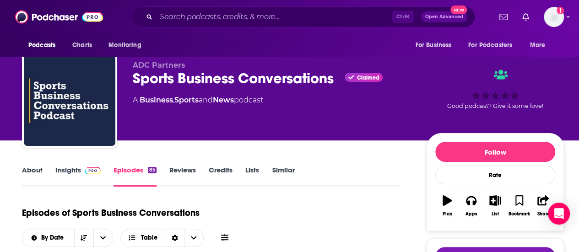
click at [210, 79] on div "Sports Business Conversations Claimed" at bounding box center [272, 79] width 279 height 18
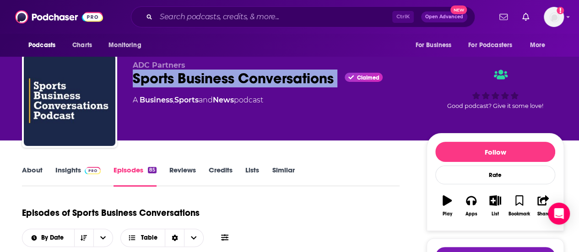
click at [210, 79] on div "Sports Business Conversations Claimed" at bounding box center [272, 79] width 279 height 18
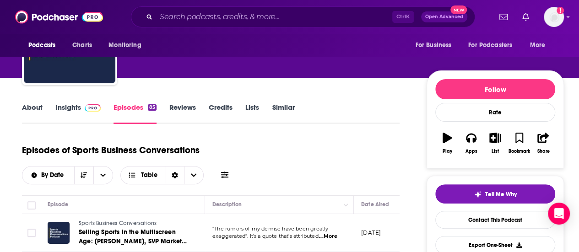
scroll to position [67, 0]
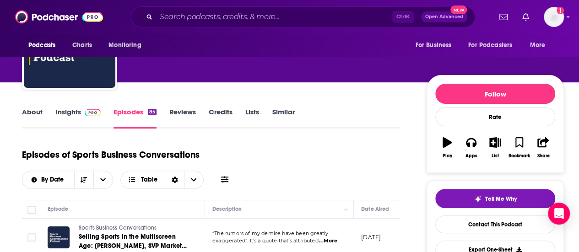
click at [60, 107] on div "About Insights Episodes 85 Reviews Credits Lists Similar" at bounding box center [210, 117] width 377 height 22
click at [35, 106] on div "About Insights Episodes 85 Reviews Credits Lists Similar" at bounding box center [210, 117] width 377 height 22
click at [37, 109] on link "About" at bounding box center [32, 117] width 21 height 21
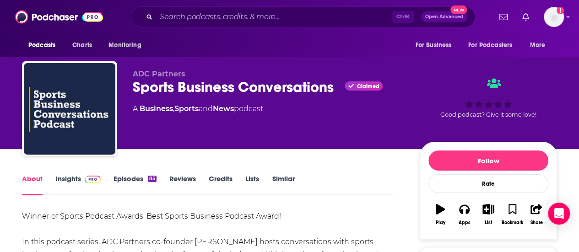
scroll to position [86, 0]
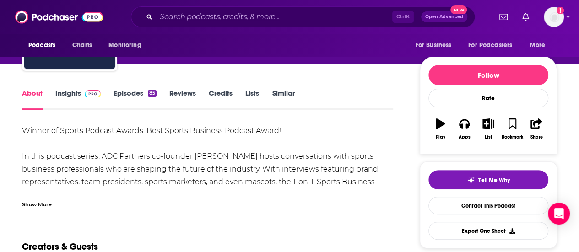
click at [44, 200] on div "Show More" at bounding box center [37, 203] width 30 height 9
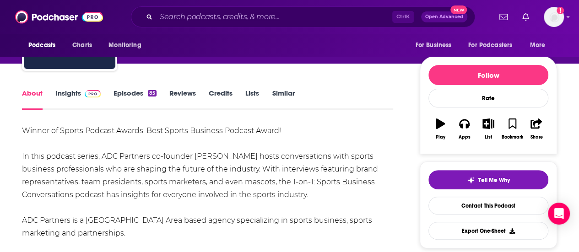
scroll to position [122, 0]
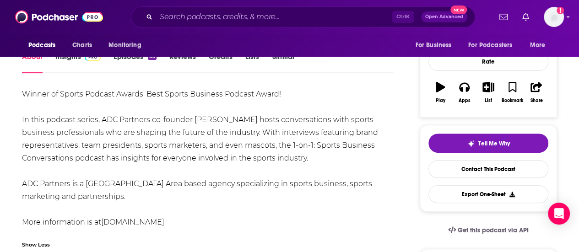
click at [146, 223] on link "www.adcpartners.com" at bounding box center [132, 222] width 63 height 9
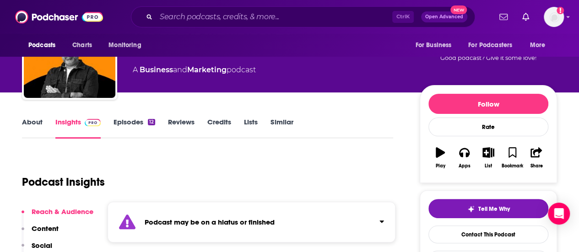
scroll to position [57, 0]
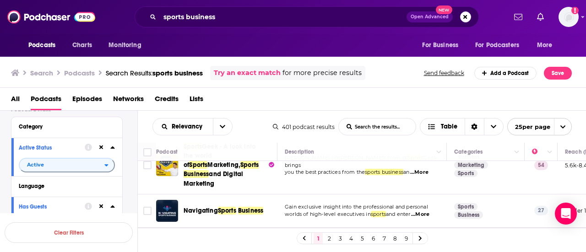
scroll to position [116, 0]
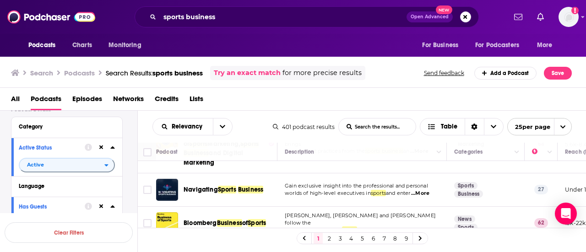
click at [425, 190] on span "...More" at bounding box center [420, 193] width 18 height 7
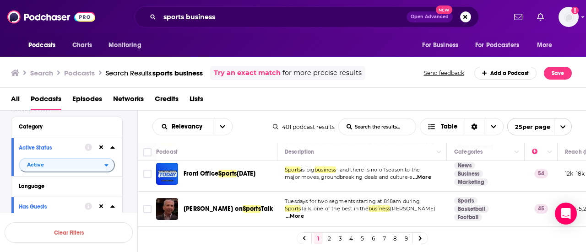
scroll to position [588, 0]
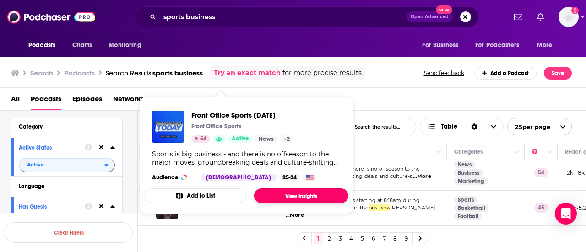
drag, startPoint x: 255, startPoint y: 161, endPoint x: 290, endPoint y: 193, distance: 47.3
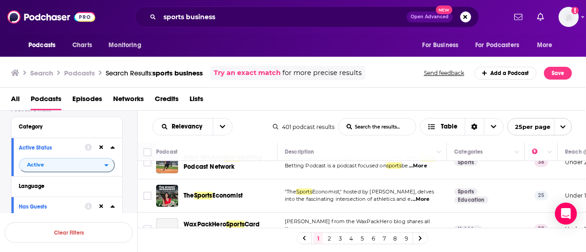
scroll to position [820, 0]
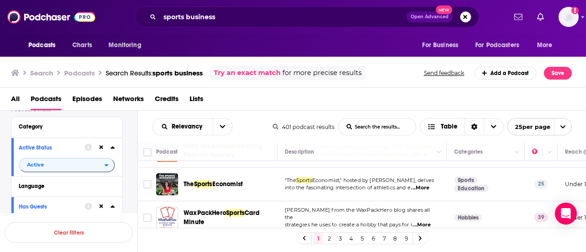
click at [327, 239] on link "2" at bounding box center [328, 238] width 9 height 11
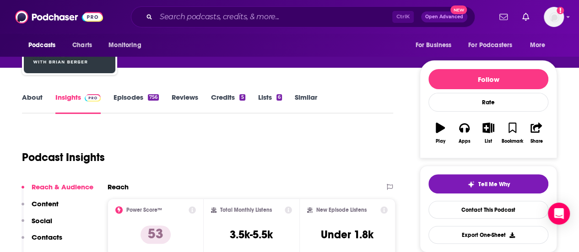
scroll to position [81, 0]
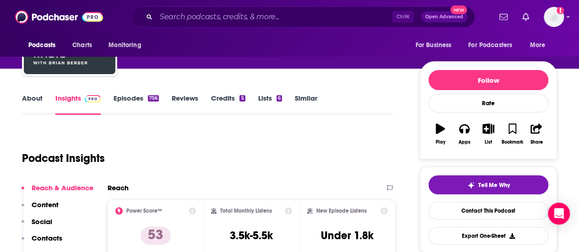
click at [40, 96] on link "About" at bounding box center [32, 104] width 21 height 21
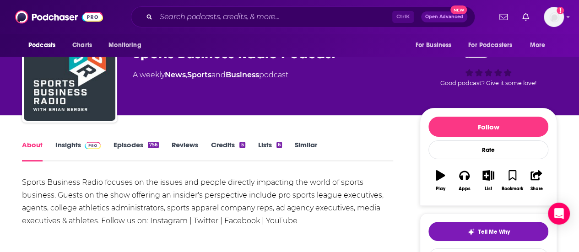
scroll to position [35, 0]
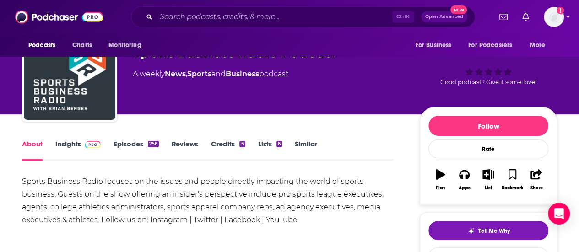
click at [145, 139] on div "About Insights Episodes 756 Reviews Credits 5 Lists 6 Similar" at bounding box center [207, 149] width 371 height 22
click at [140, 142] on link "Episodes 756" at bounding box center [135, 150] width 45 height 21
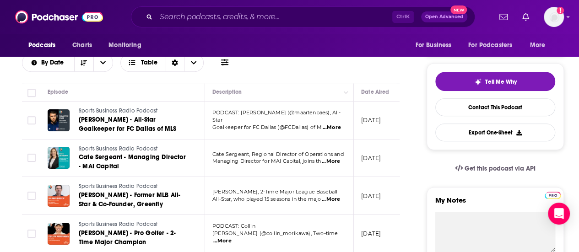
scroll to position [186, 0]
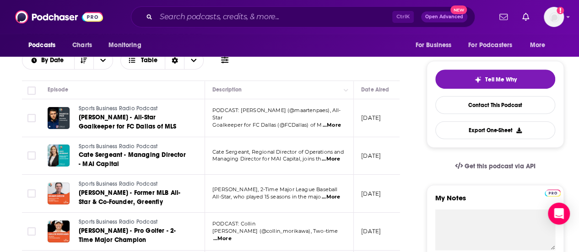
click at [331, 122] on span "...More" at bounding box center [331, 125] width 18 height 7
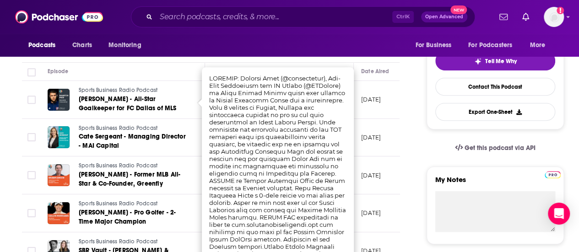
scroll to position [190, 0]
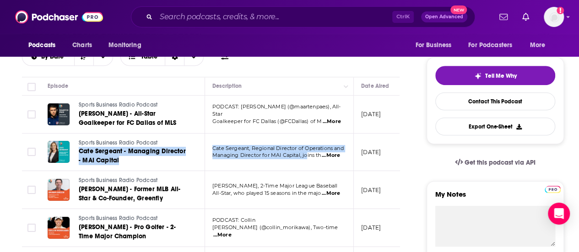
drag, startPoint x: 201, startPoint y: 139, endPoint x: 309, endPoint y: 152, distance: 108.8
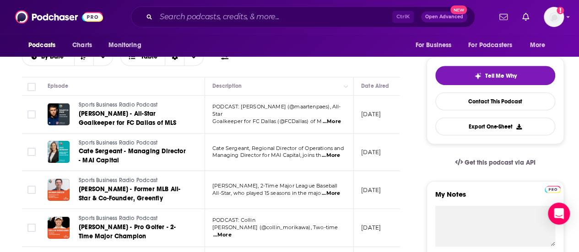
click at [324, 155] on span "...More" at bounding box center [331, 155] width 18 height 7
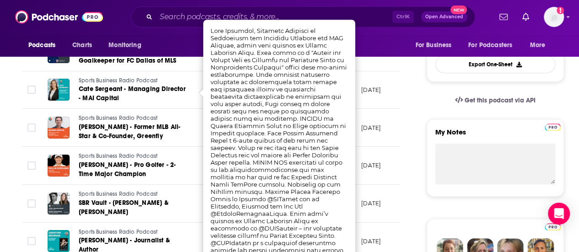
scroll to position [254, 0]
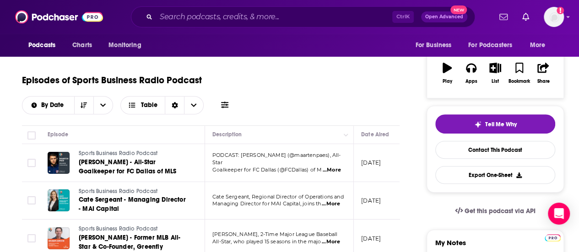
scroll to position [0, 0]
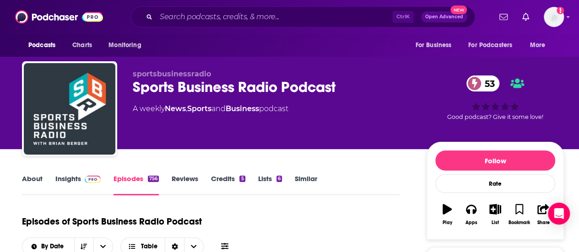
click at [84, 180] on span at bounding box center [91, 178] width 20 height 9
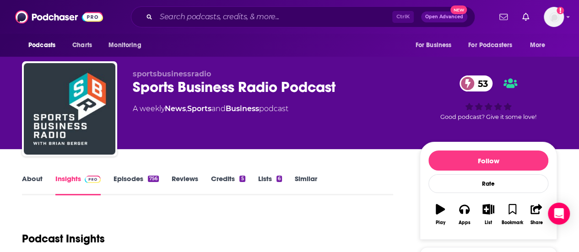
click at [175, 89] on div "Sports Business Radio Podcast 53" at bounding box center [269, 87] width 272 height 18
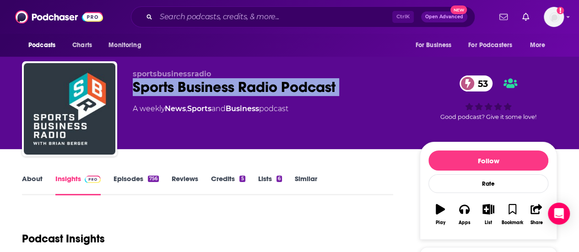
click at [175, 89] on div "Sports Business Radio Podcast 53" at bounding box center [269, 87] width 272 height 18
copy div "Sports Business Radio Podcast 53"
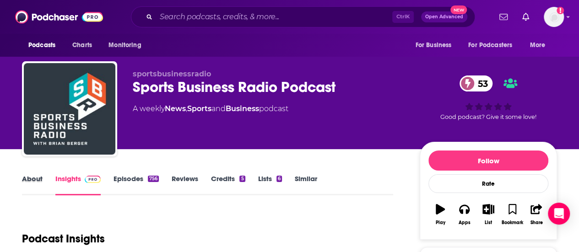
click at [44, 175] on div "About" at bounding box center [38, 184] width 33 height 21
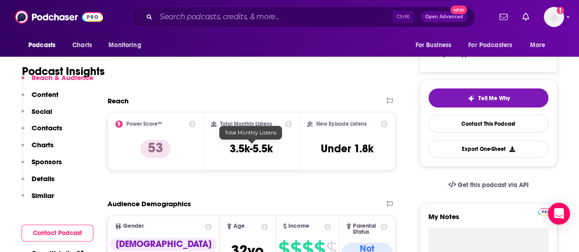
click at [257, 147] on h3 "3.5k-5.5k" at bounding box center [251, 149] width 43 height 14
copy div "3.5k-5.5k"
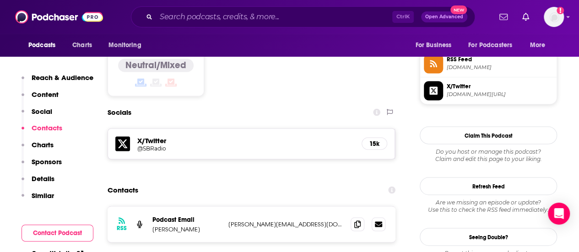
scroll to position [754, 0]
click at [359, 216] on span at bounding box center [357, 223] width 14 height 14
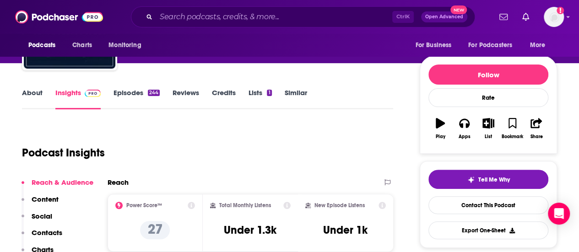
scroll to position [76, 0]
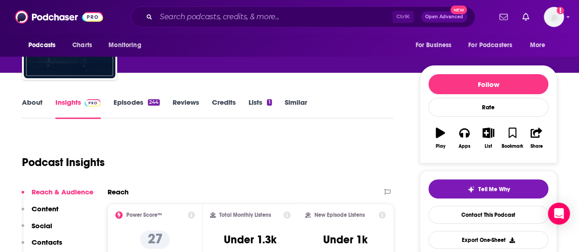
click at [139, 103] on link "Episodes 244" at bounding box center [136, 108] width 46 height 21
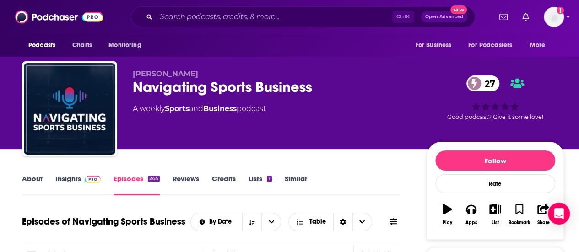
click at [30, 185] on link "About" at bounding box center [32, 184] width 21 height 21
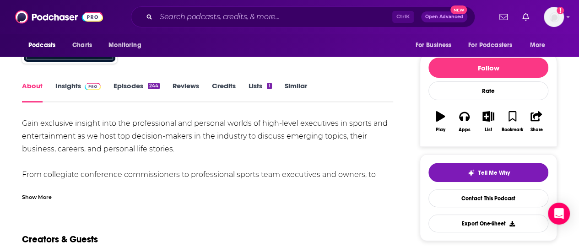
scroll to position [93, 0]
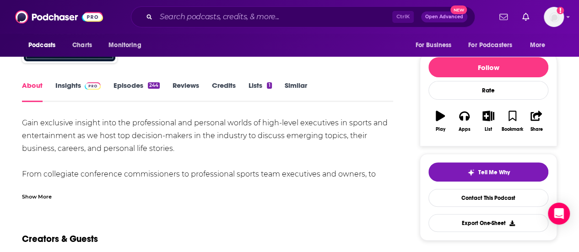
click at [33, 194] on div "Show More" at bounding box center [37, 196] width 30 height 9
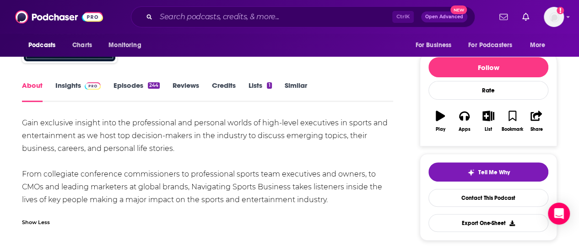
click at [133, 86] on link "Episodes 244" at bounding box center [136, 91] width 46 height 21
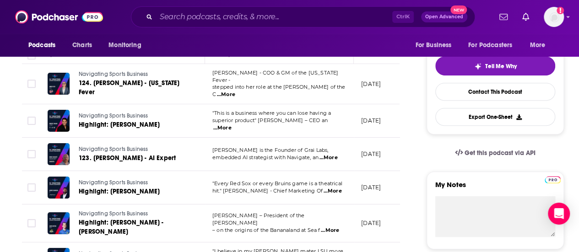
scroll to position [200, 0]
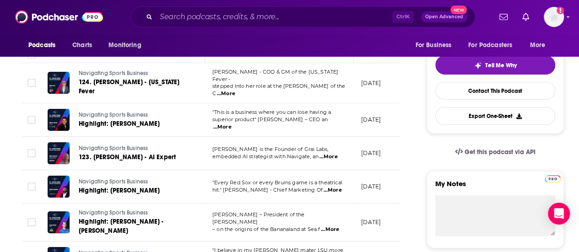
click at [330, 187] on span "...More" at bounding box center [332, 190] width 18 height 7
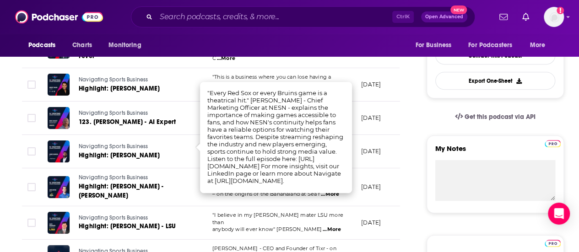
scroll to position [236, 0]
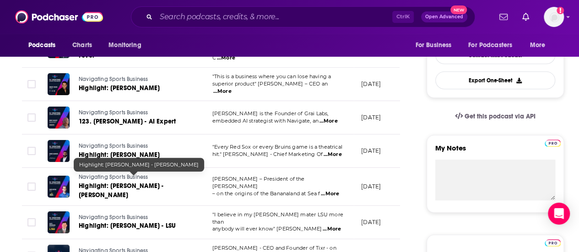
click at [186, 182] on link "Highlight: Jared Orton - Savannah Bananas" at bounding box center [134, 191] width 110 height 18
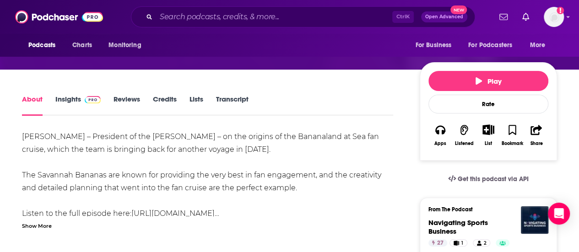
scroll to position [99, 0]
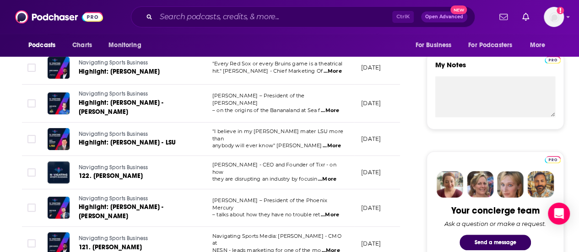
scroll to position [320, 0]
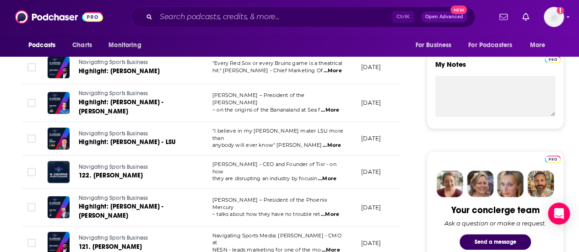
click at [323, 175] on span "...More" at bounding box center [327, 178] width 18 height 7
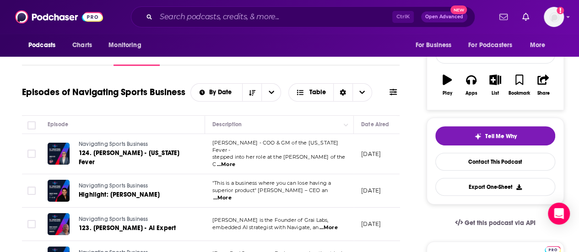
scroll to position [0, 0]
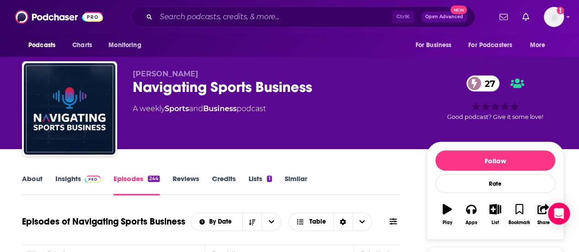
click at [222, 81] on div "Navigating Sports Business 27" at bounding box center [272, 87] width 279 height 18
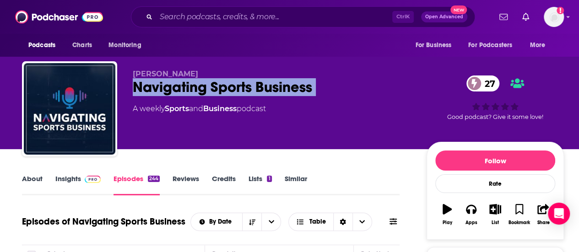
click at [222, 81] on div "Navigating Sports Business 27" at bounding box center [272, 87] width 279 height 18
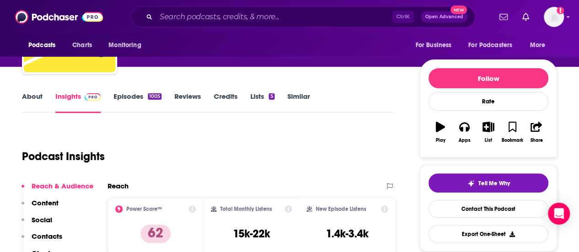
scroll to position [82, 0]
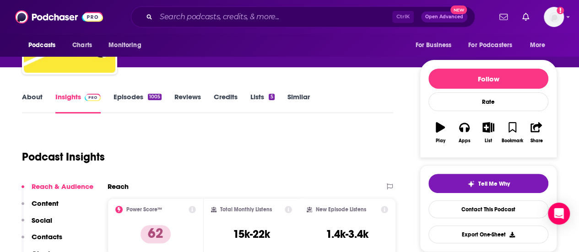
click at [116, 100] on link "Episodes 1005" at bounding box center [137, 102] width 48 height 21
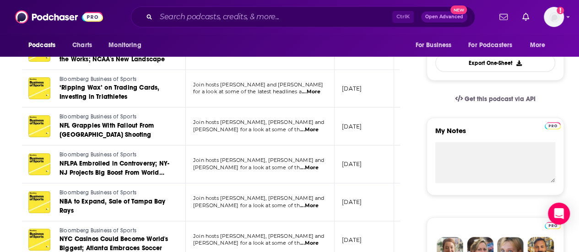
scroll to position [292, 0]
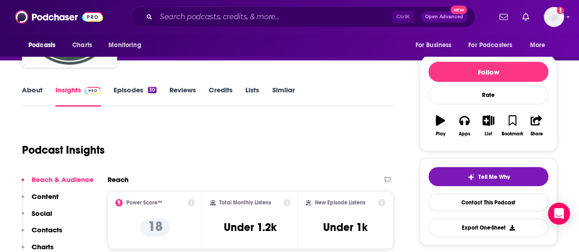
scroll to position [107, 0]
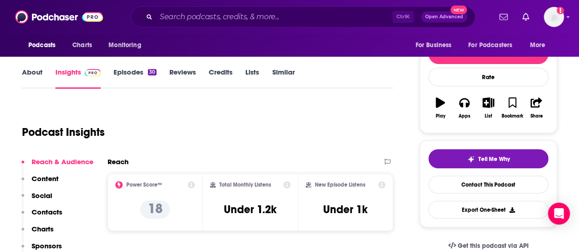
click at [133, 68] on link "Episodes 30" at bounding box center [134, 78] width 43 height 21
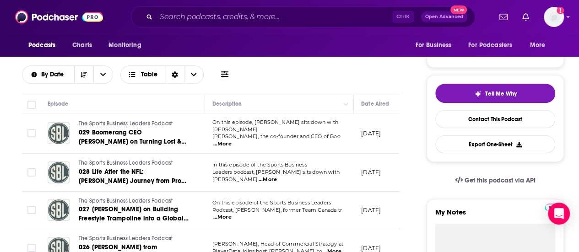
scroll to position [174, 0]
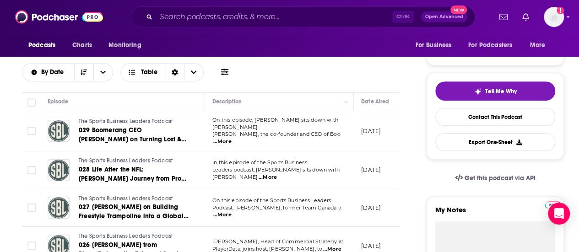
click at [231, 138] on span "...More" at bounding box center [222, 141] width 18 height 7
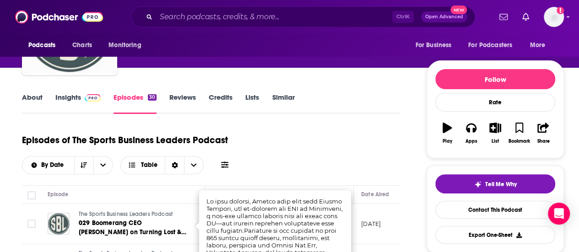
scroll to position [0, 0]
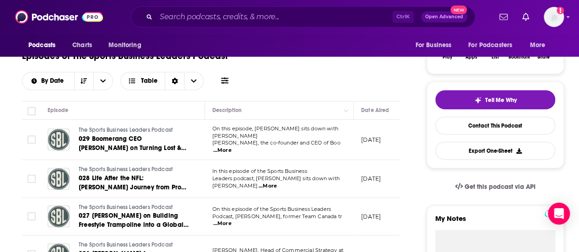
scroll to position [181, 0]
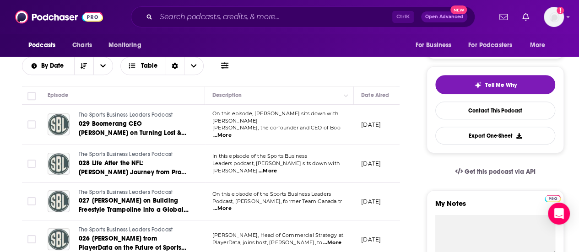
click at [277, 167] on span "...More" at bounding box center [267, 170] width 18 height 7
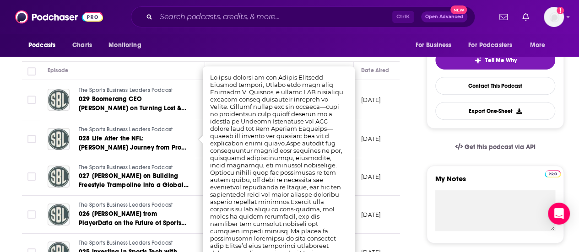
scroll to position [215, 0]
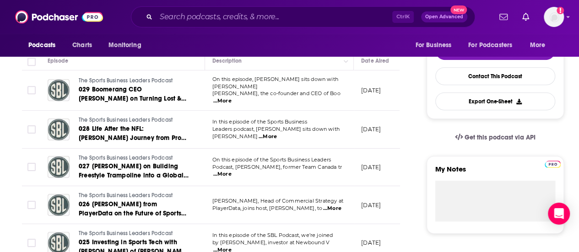
click at [198, 166] on td "The Sports Business Leaders Podcast 027 Greg Roe on Building Freestyle Trampoli…" at bounding box center [122, 168] width 165 height 38
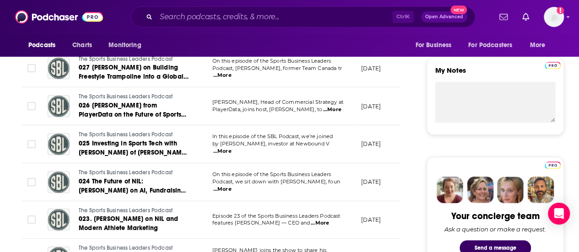
scroll to position [314, 0]
click at [266, 140] on p "In this episode of the SBL Podcast, we’re joined" at bounding box center [279, 136] width 134 height 7
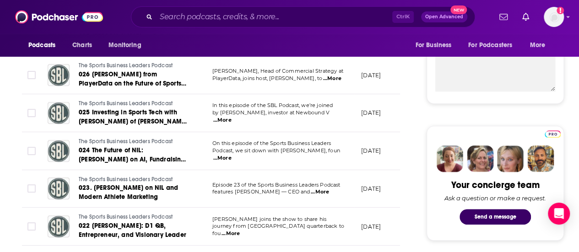
click at [231, 155] on span "...More" at bounding box center [222, 158] width 18 height 7
